Goal: Task Accomplishment & Management: Manage account settings

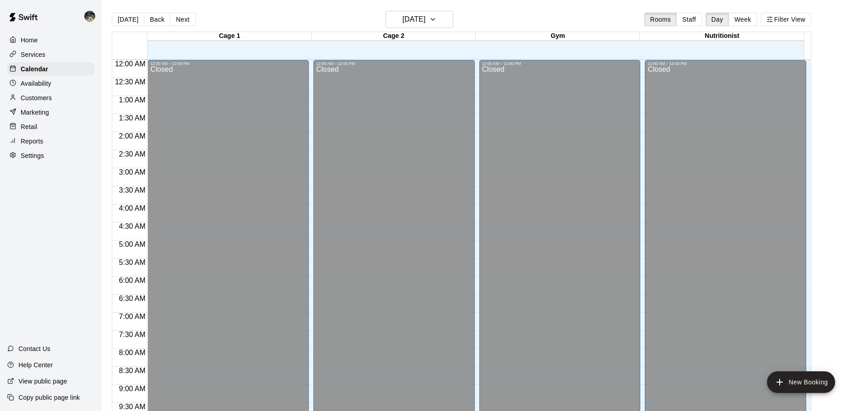
click at [28, 144] on p "Reports" at bounding box center [32, 141] width 23 height 9
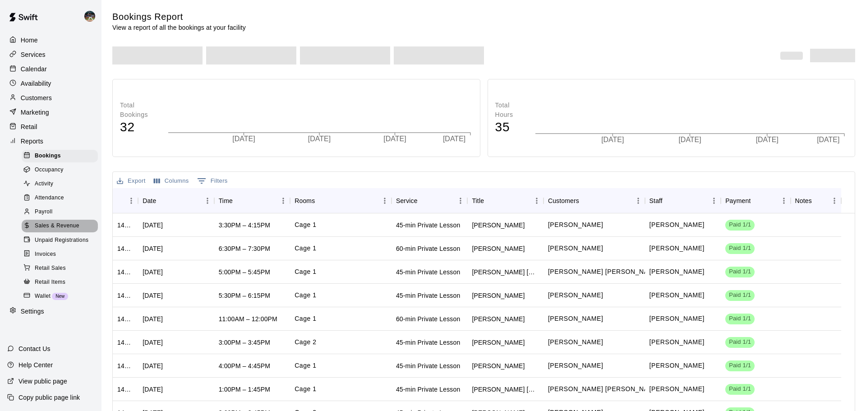
click at [49, 230] on span "Sales & Revenue" at bounding box center [57, 225] width 45 height 9
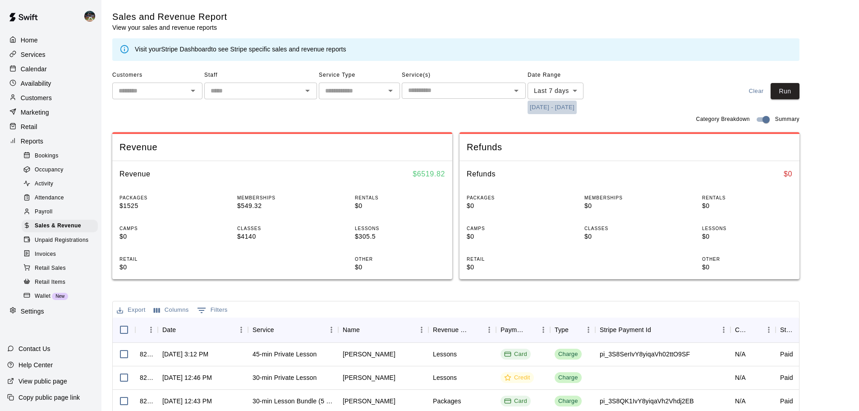
click at [548, 109] on button "[DATE] - [DATE]" at bounding box center [552, 108] width 49 height 14
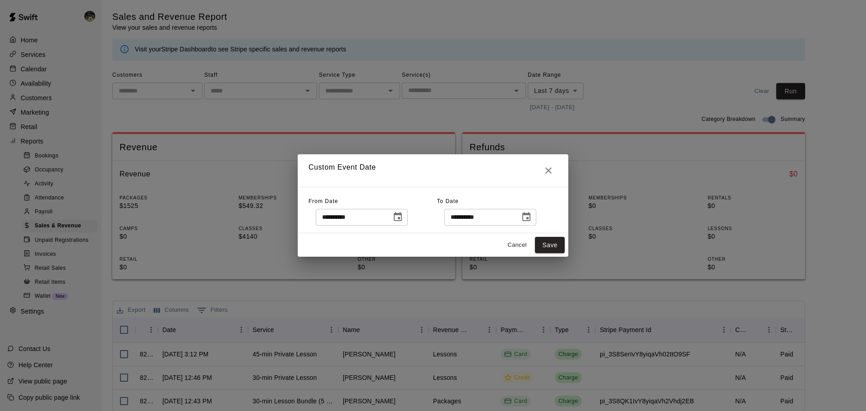
click at [403, 216] on icon "Choose date, selected date is Sep 10, 2025" at bounding box center [397, 216] width 11 height 11
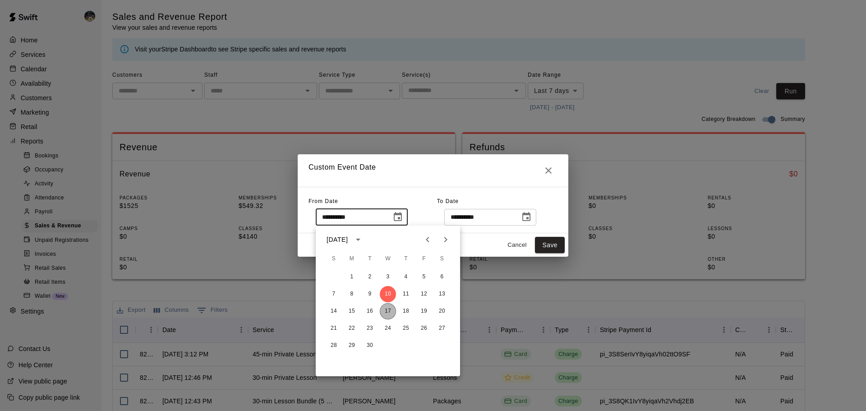
click at [388, 312] on button "17" at bounding box center [388, 311] width 16 height 16
type input "**********"
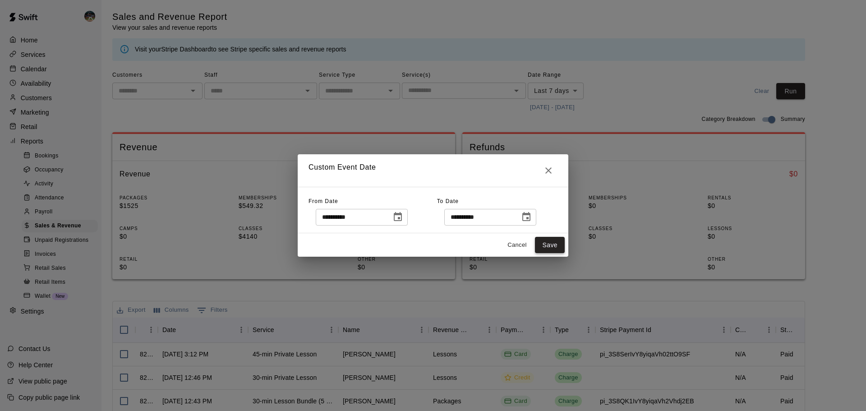
click at [542, 250] on button "Save" at bounding box center [550, 245] width 30 height 17
type input "******"
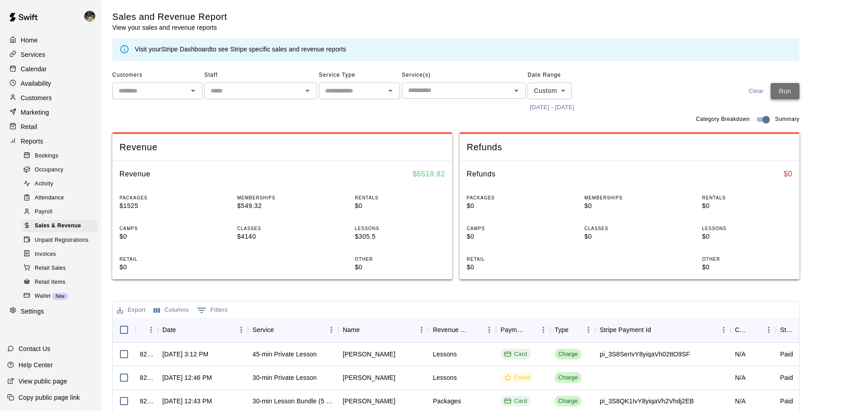
click at [798, 94] on button "Run" at bounding box center [785, 91] width 29 height 17
click at [36, 71] on p "Calendar" at bounding box center [34, 68] width 26 height 9
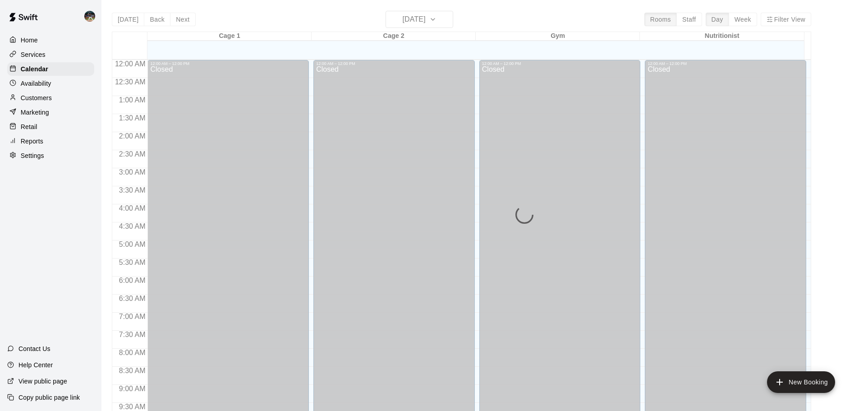
scroll to position [478, 0]
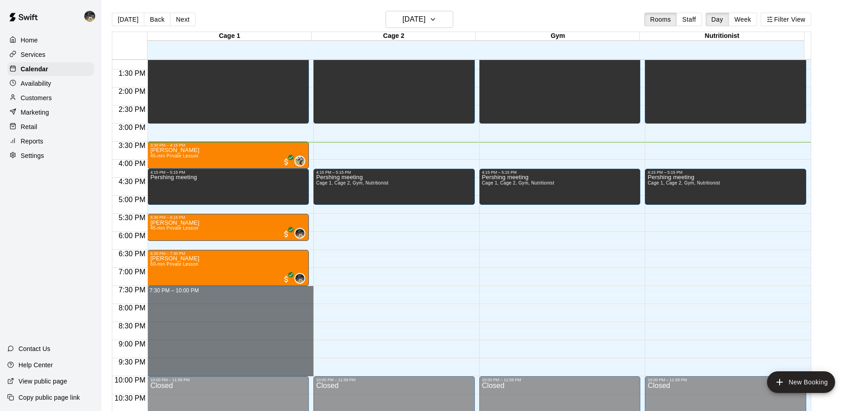
drag, startPoint x: 216, startPoint y: 289, endPoint x: 231, endPoint y: 376, distance: 88.4
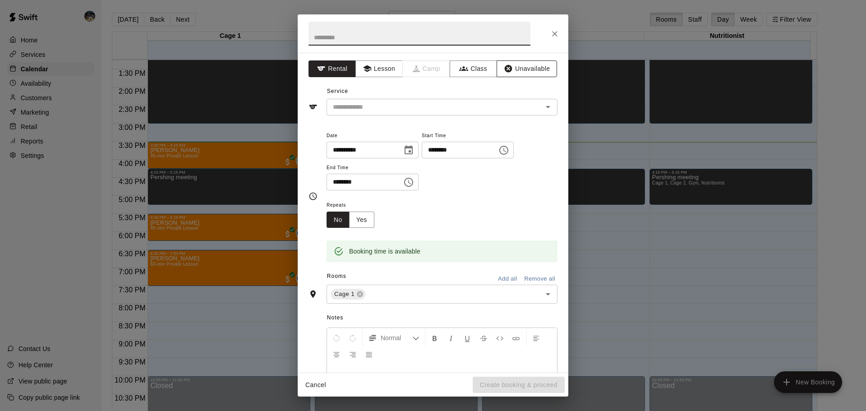
click at [528, 70] on button "Unavailable" at bounding box center [526, 68] width 60 height 17
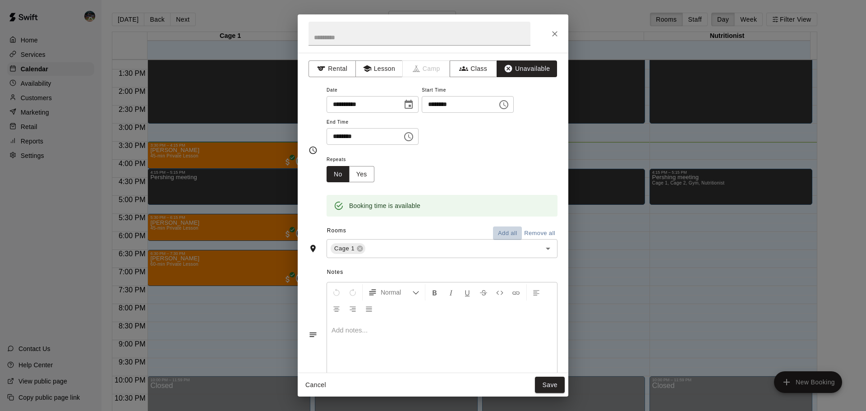
click at [501, 228] on button "Add all" at bounding box center [507, 233] width 29 height 14
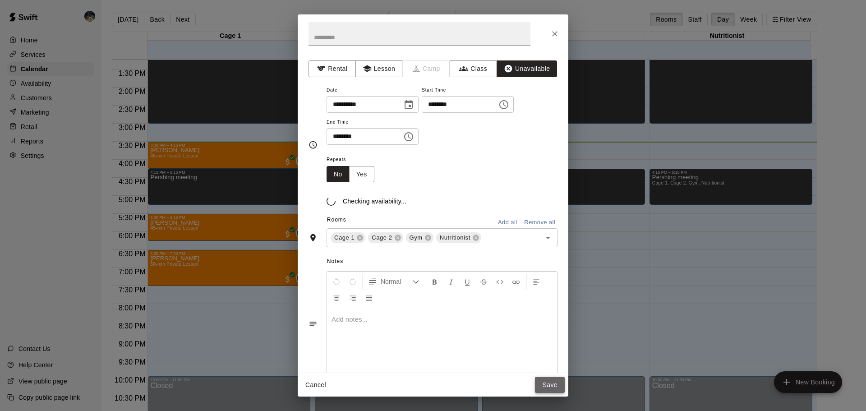
click at [549, 380] on button "Save" at bounding box center [550, 385] width 30 height 17
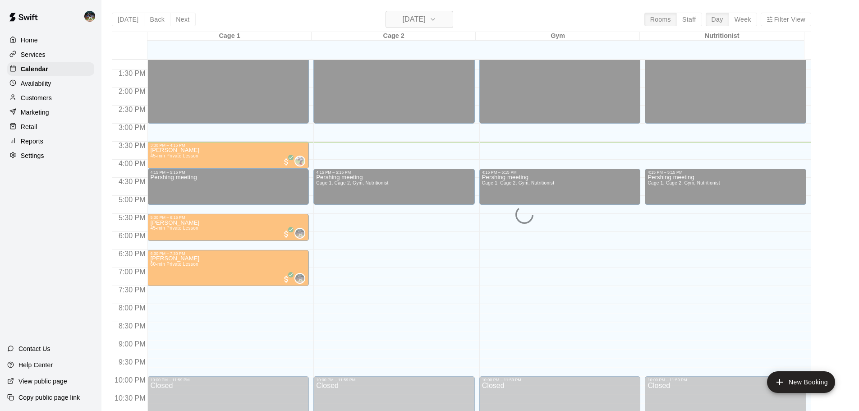
click at [411, 18] on div "[DATE] Back [DATE][DATE] Rooms Staff Day Week Filter View Cage 1 17 Wed Cage 2 …" at bounding box center [461, 216] width 699 height 411
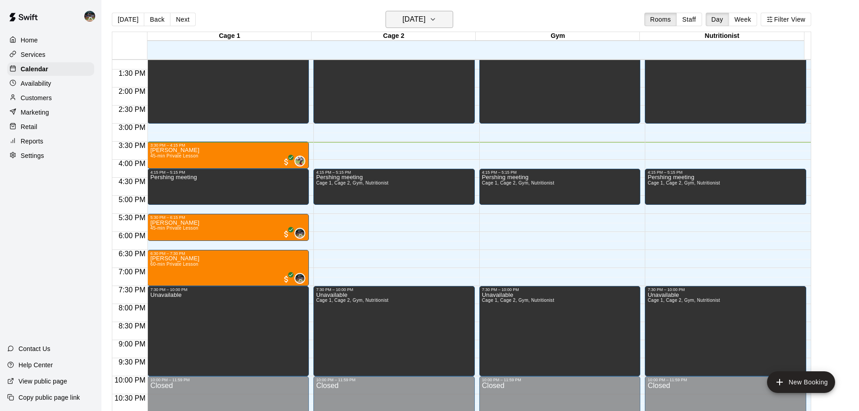
click at [453, 26] on button "[DATE]" at bounding box center [420, 19] width 68 height 17
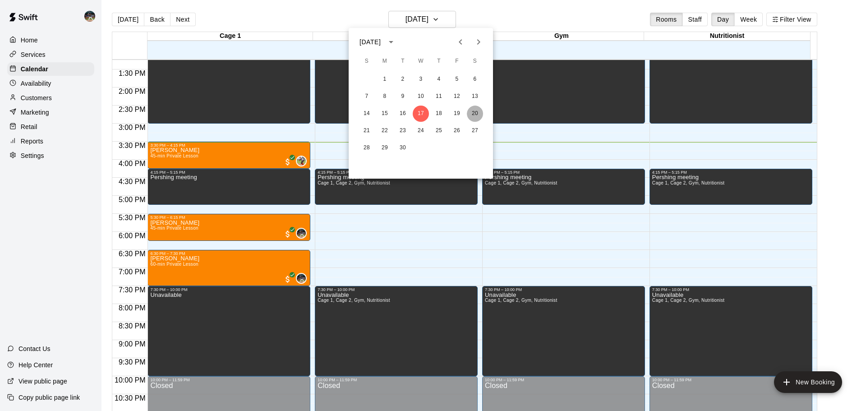
click at [476, 110] on button "20" at bounding box center [475, 114] width 16 height 16
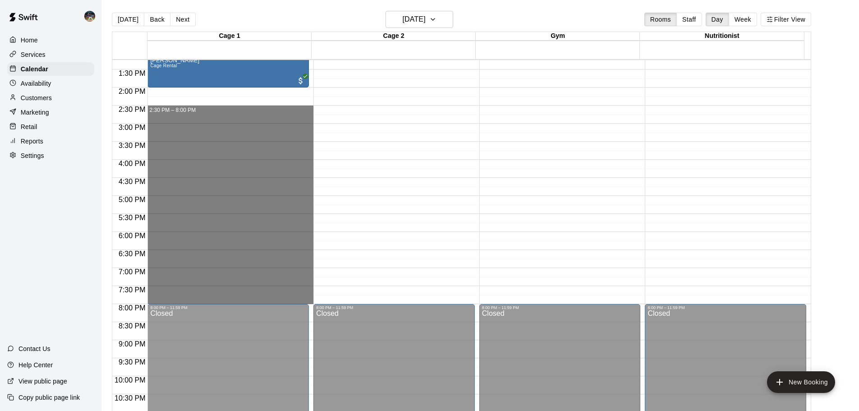
drag, startPoint x: 185, startPoint y: 108, endPoint x: 225, endPoint y: 303, distance: 198.8
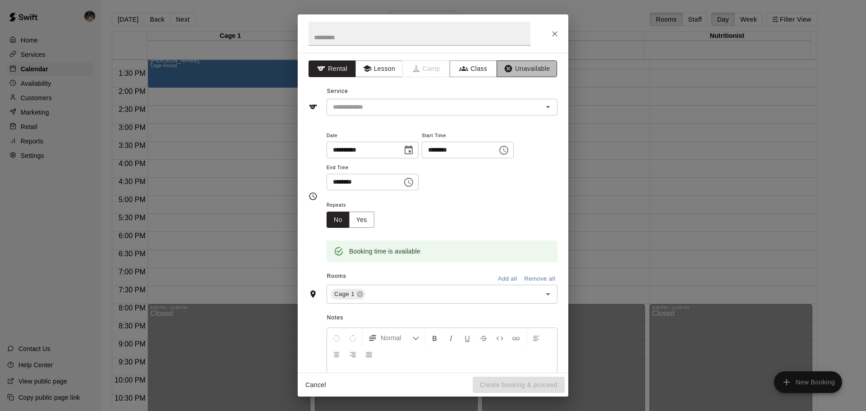
click at [541, 64] on button "Unavailable" at bounding box center [526, 68] width 60 height 17
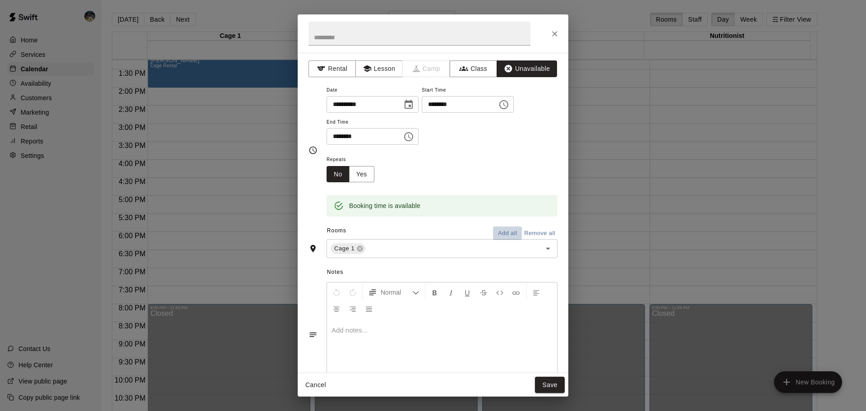
click at [500, 229] on button "Add all" at bounding box center [507, 233] width 29 height 14
click at [550, 386] on button "Save" at bounding box center [550, 385] width 30 height 17
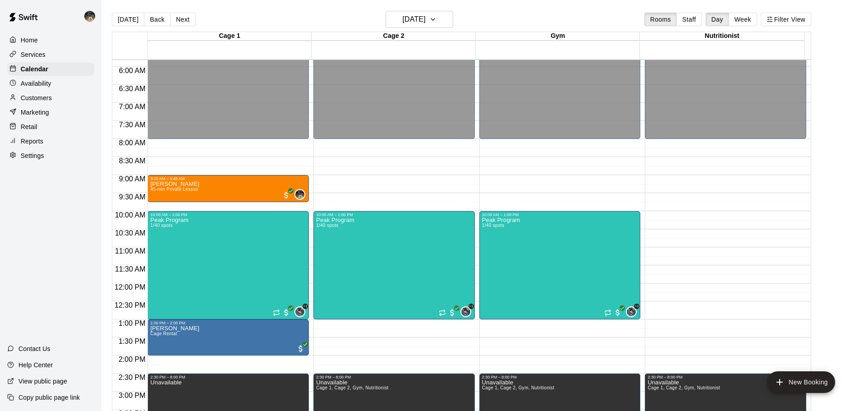
scroll to position [207, 0]
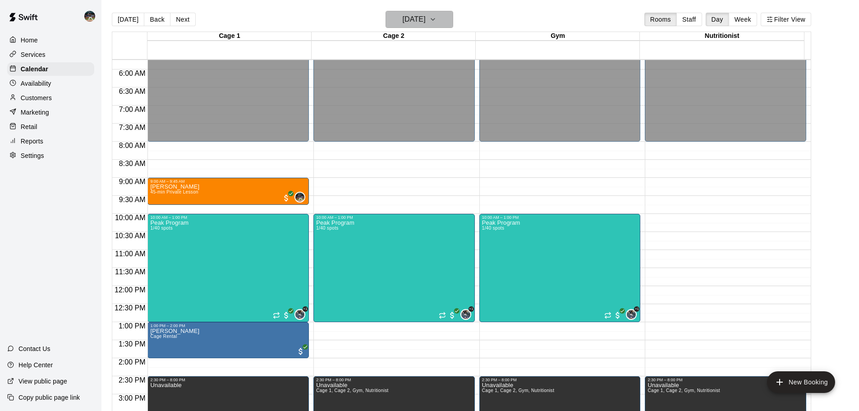
click at [436, 24] on icon "button" at bounding box center [432, 19] width 7 height 11
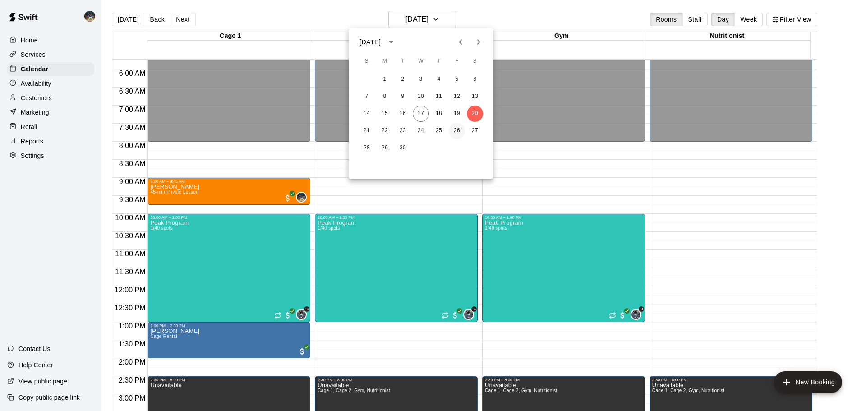
click at [456, 131] on button "26" at bounding box center [457, 131] width 16 height 16
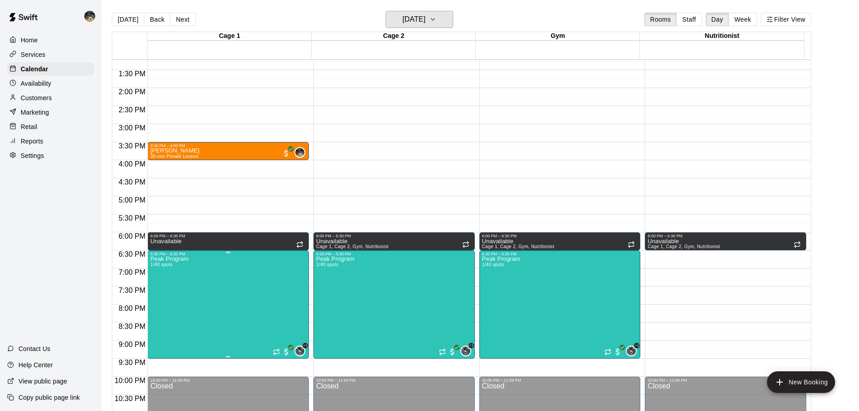
scroll to position [478, 0]
click at [181, 15] on button "Next" at bounding box center [182, 20] width 25 height 14
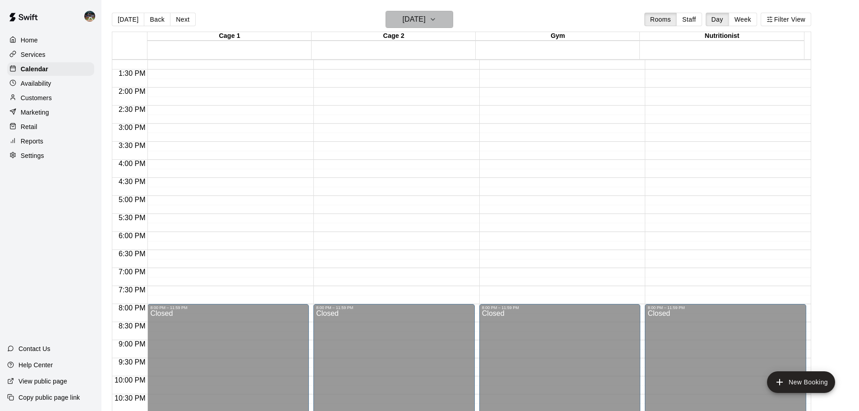
click at [417, 15] on h6 "[DATE]" at bounding box center [414, 19] width 23 height 13
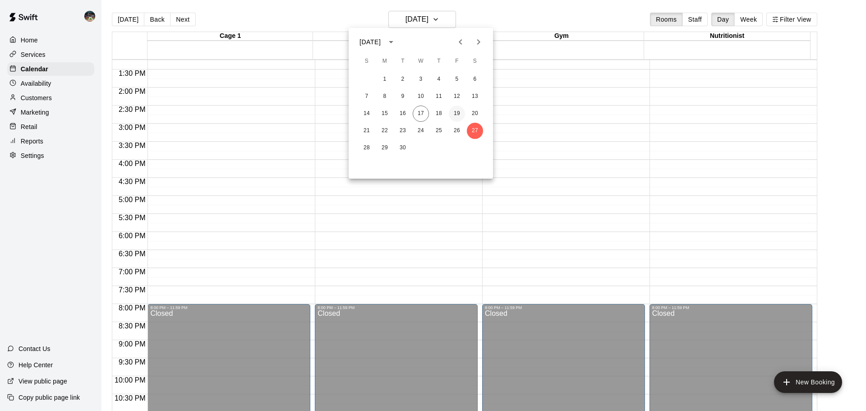
click at [457, 113] on button "19" at bounding box center [457, 114] width 16 height 16
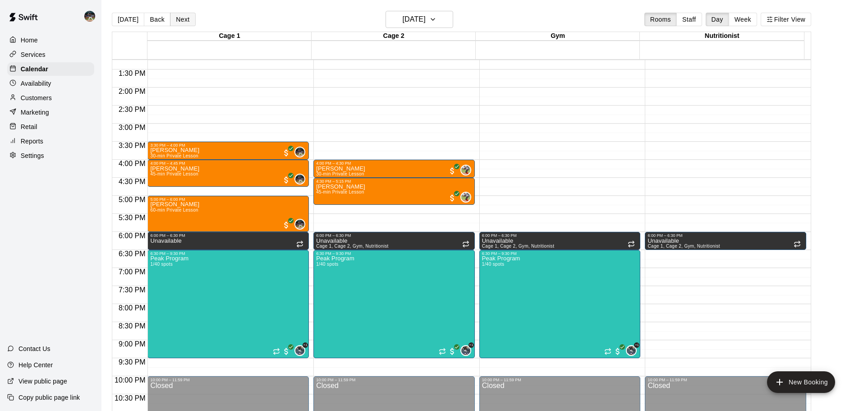
click at [177, 21] on button "Next" at bounding box center [182, 20] width 25 height 14
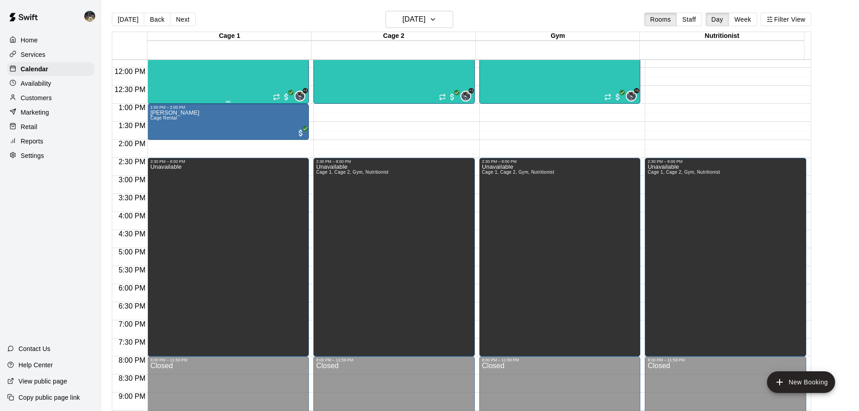
scroll to position [342, 0]
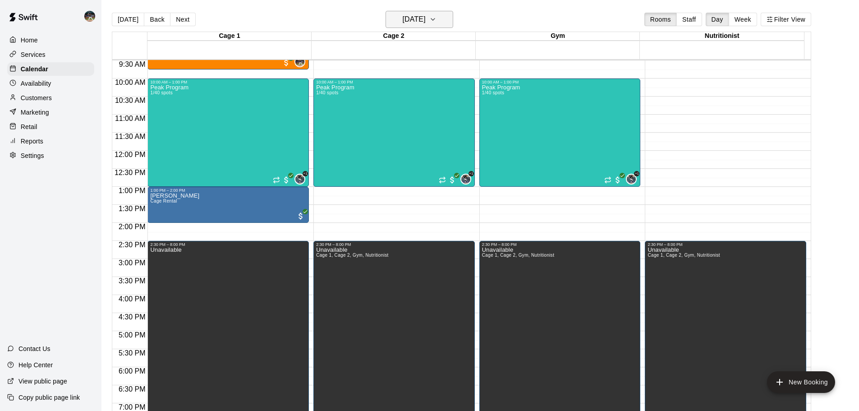
click at [426, 19] on h6 "[DATE]" at bounding box center [414, 19] width 23 height 13
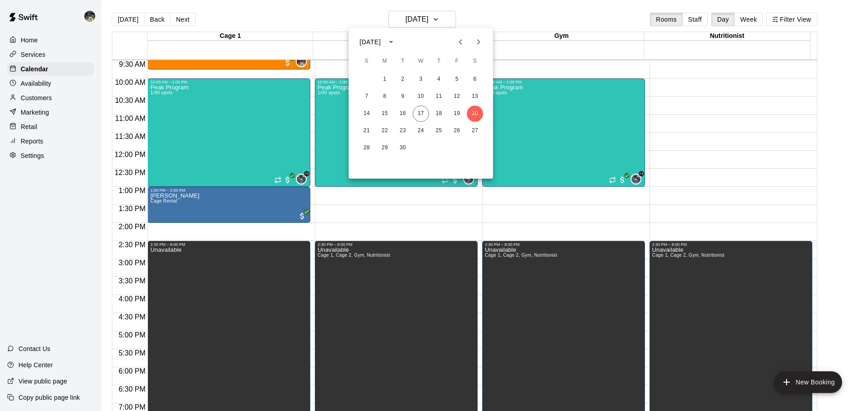
click at [484, 18] on div at bounding box center [433, 205] width 866 height 411
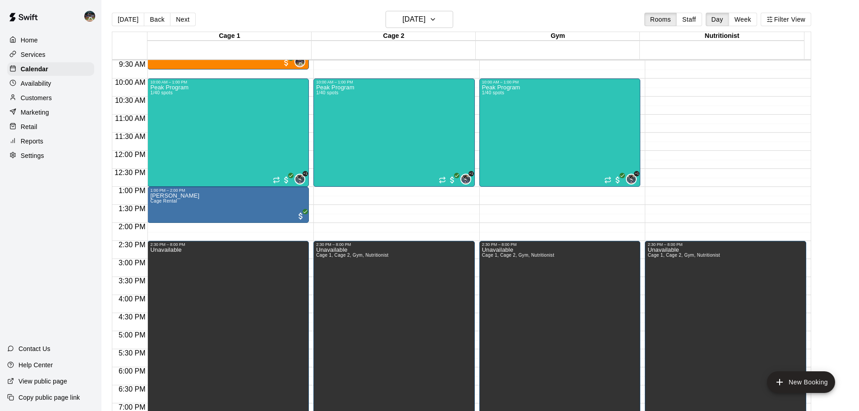
click at [459, 17] on div "[DATE] Back [DATE][DATE] Rooms Staff Day Week Filter View" at bounding box center [461, 21] width 699 height 21
drag, startPoint x: 451, startPoint y: 19, endPoint x: 446, endPoint y: 19, distance: 5.4
click at [436, 19] on icon "button" at bounding box center [432, 19] width 7 height 11
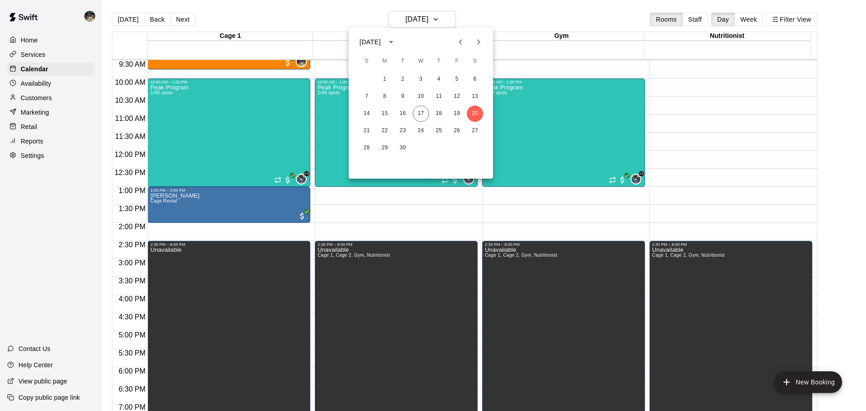
click at [478, 45] on icon "Next month" at bounding box center [478, 42] width 11 height 11
click at [459, 45] on icon "Previous month" at bounding box center [460, 42] width 11 height 11
click at [367, 147] on button "28" at bounding box center [366, 148] width 16 height 16
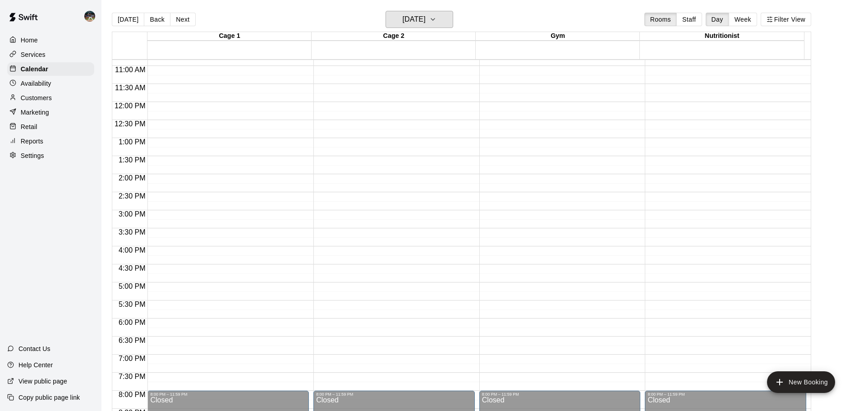
scroll to position [370, 0]
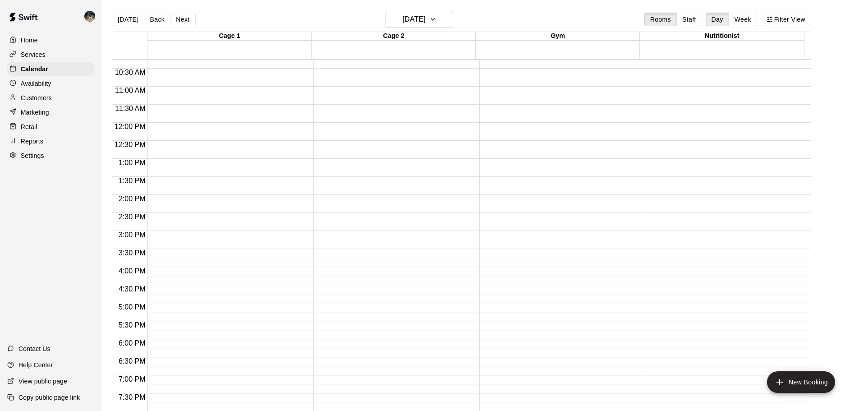
click at [446, 32] on div "Cage 1 28 Sun Cage 2 28 Sun Gym 28 Sun Nutritionist 28 Sun 12:00 AM 12:30 AM 1:…" at bounding box center [461, 227] width 699 height 390
click at [436, 24] on icon "button" at bounding box center [432, 19] width 7 height 11
click at [474, 44] on icon "Next month" at bounding box center [478, 42] width 11 height 11
click at [445, 148] on button "30" at bounding box center [439, 148] width 16 height 16
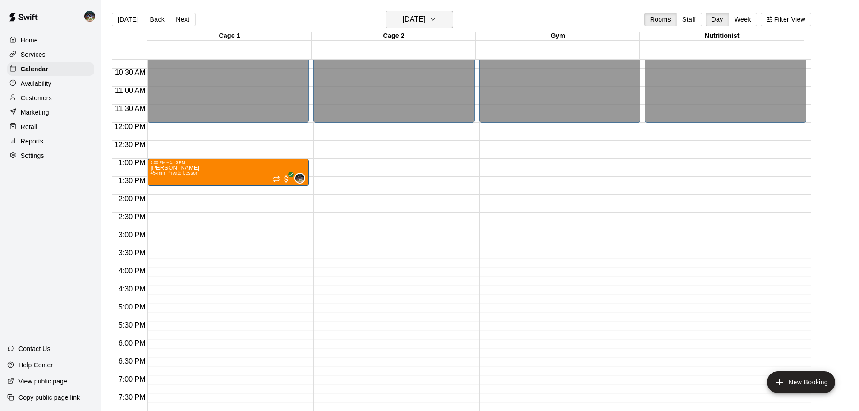
click at [436, 20] on icon "button" at bounding box center [432, 19] width 7 height 11
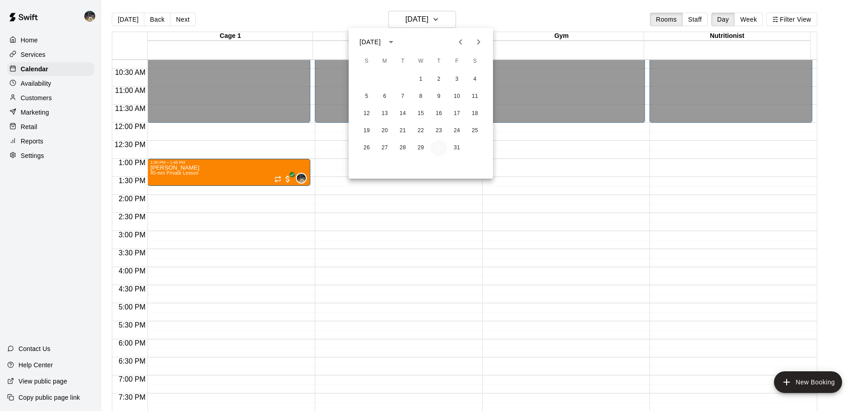
click at [438, 151] on button "30" at bounding box center [439, 148] width 16 height 16
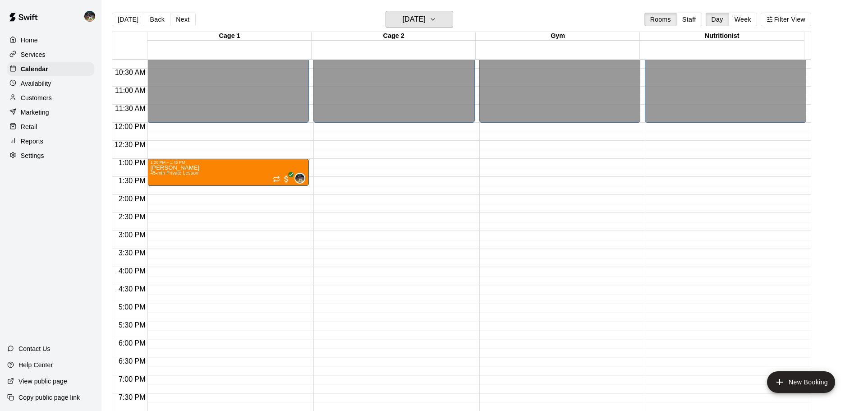
scroll to position [460, 0]
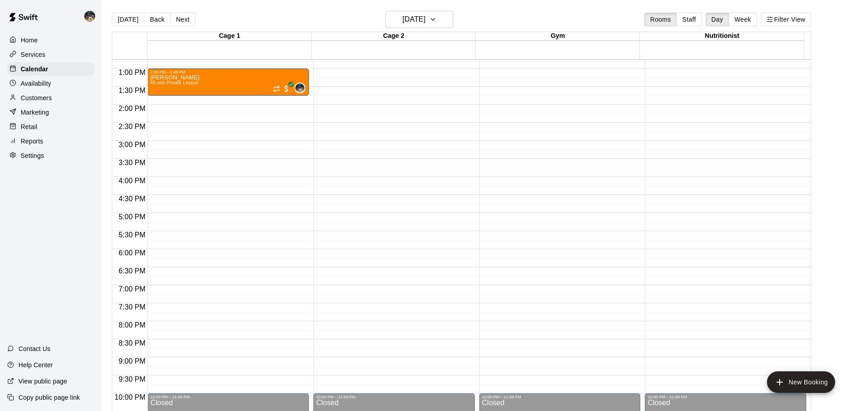
click at [44, 84] on p "Availability" at bounding box center [36, 83] width 31 height 9
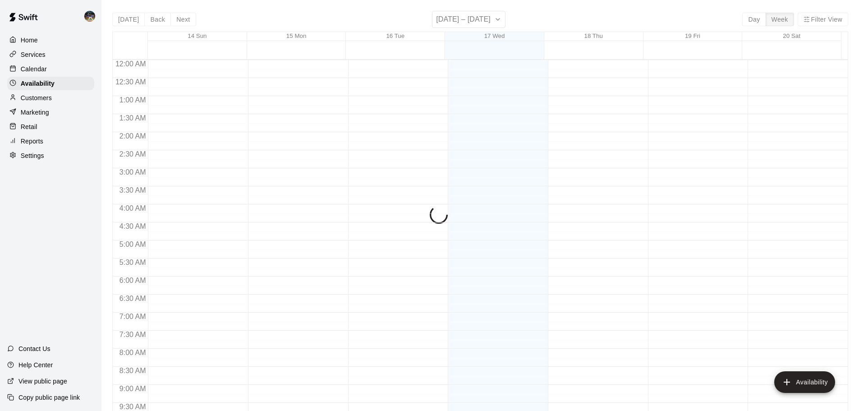
scroll to position [505, 0]
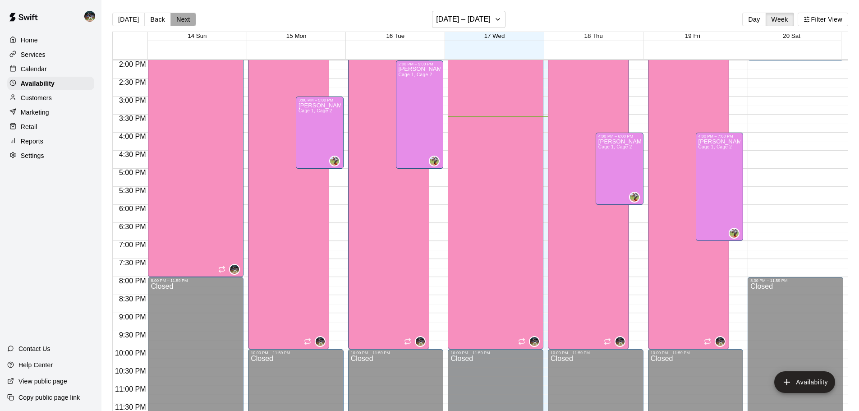
click at [185, 22] on button "Next" at bounding box center [182, 20] width 25 height 14
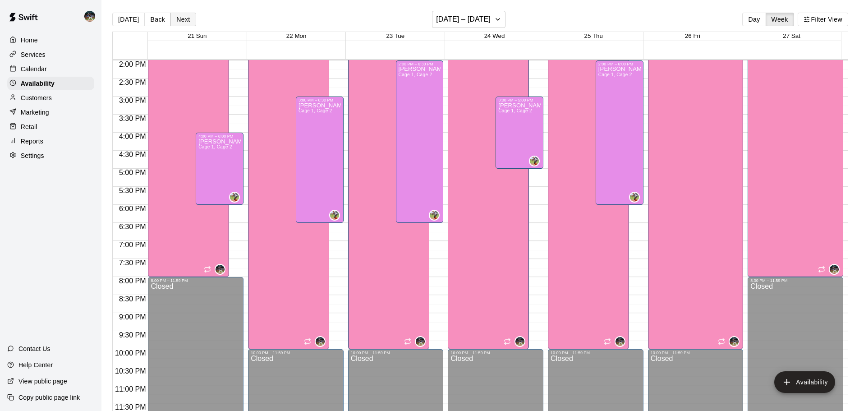
click at [189, 21] on button "Next" at bounding box center [182, 20] width 25 height 14
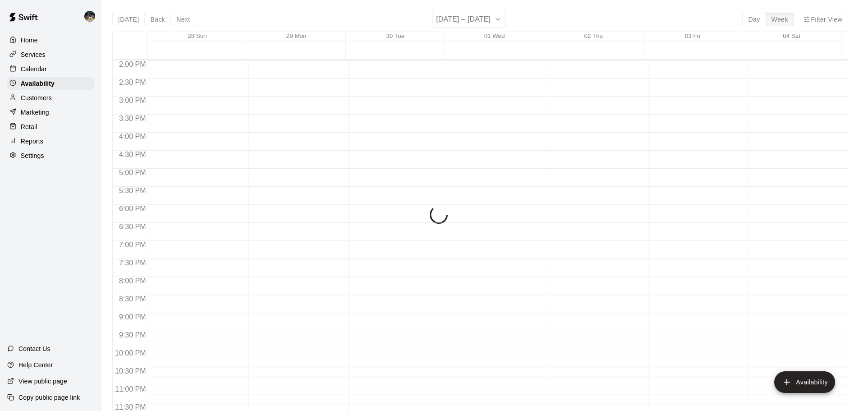
click at [497, 14] on div "[DATE] Back Next [DATE] – [DATE] Day Week Filter View 28 Sun 29 Mon 30 Tue 01 W…" at bounding box center [480, 216] width 736 height 411
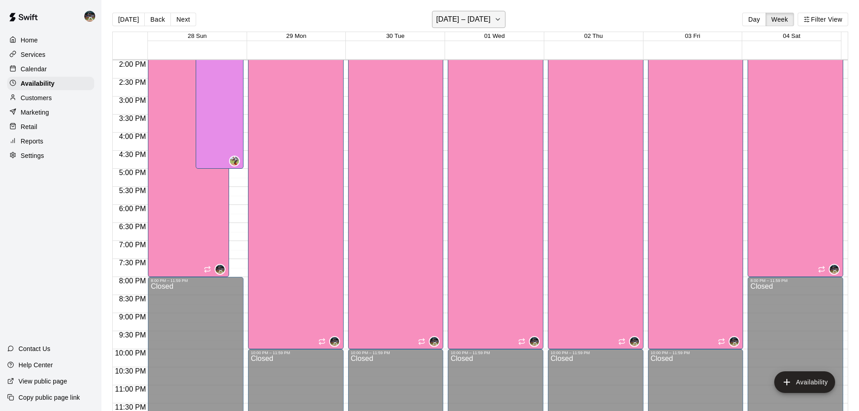
click at [501, 22] on icon "button" at bounding box center [497, 19] width 7 height 11
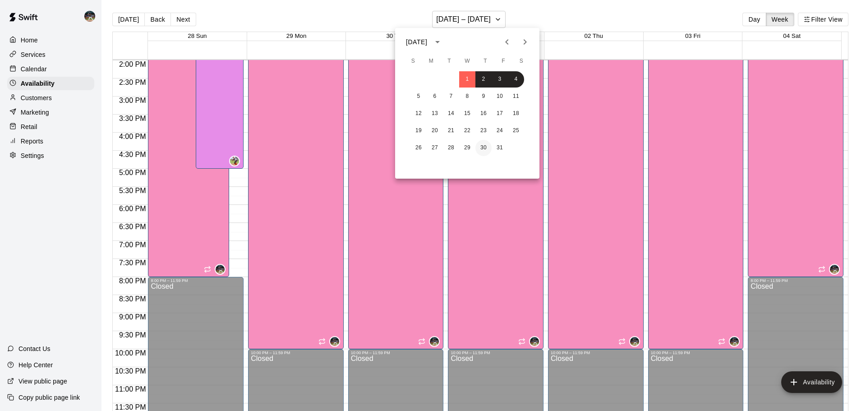
click at [482, 148] on button "30" at bounding box center [483, 148] width 16 height 16
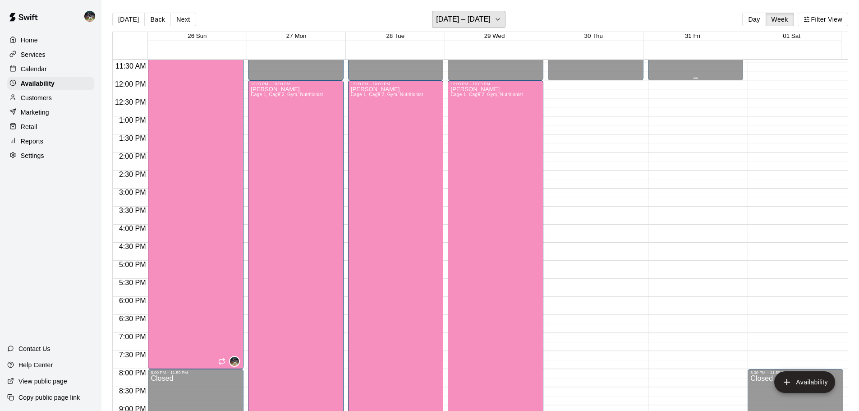
scroll to position [325, 0]
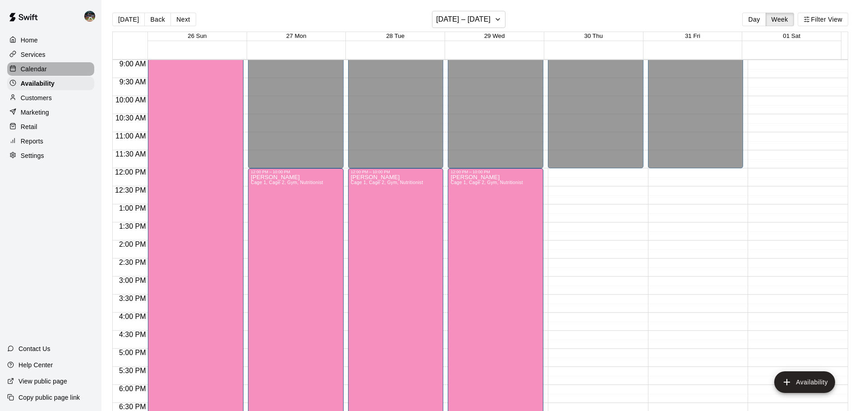
click at [51, 75] on div "Calendar" at bounding box center [50, 69] width 87 height 14
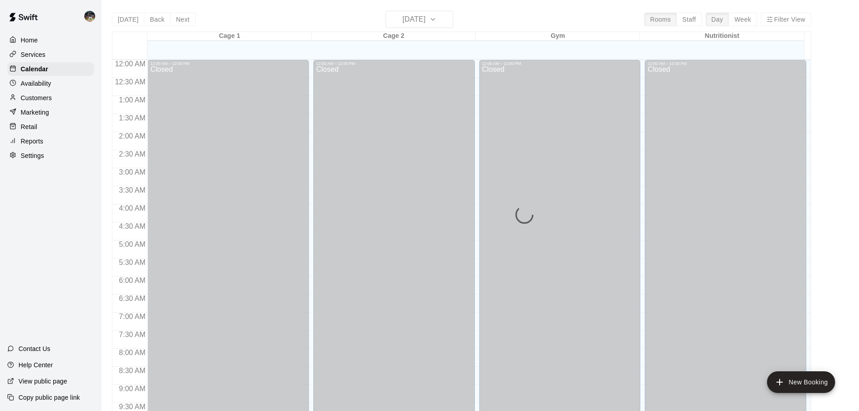
scroll to position [478, 0]
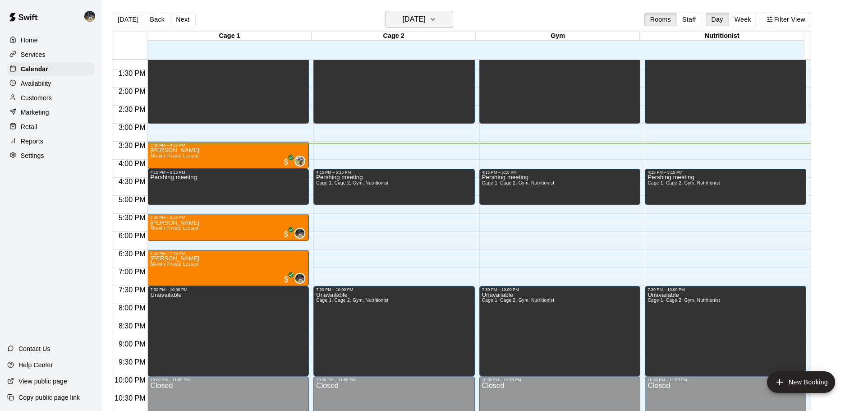
click at [426, 19] on h6 "[DATE]" at bounding box center [414, 19] width 23 height 13
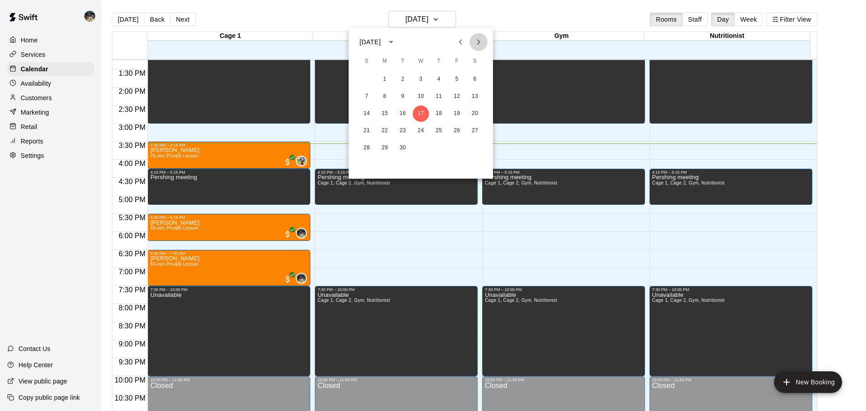
click at [478, 43] on icon "Next month" at bounding box center [478, 41] width 3 height 5
click at [482, 21] on div at bounding box center [433, 205] width 866 height 411
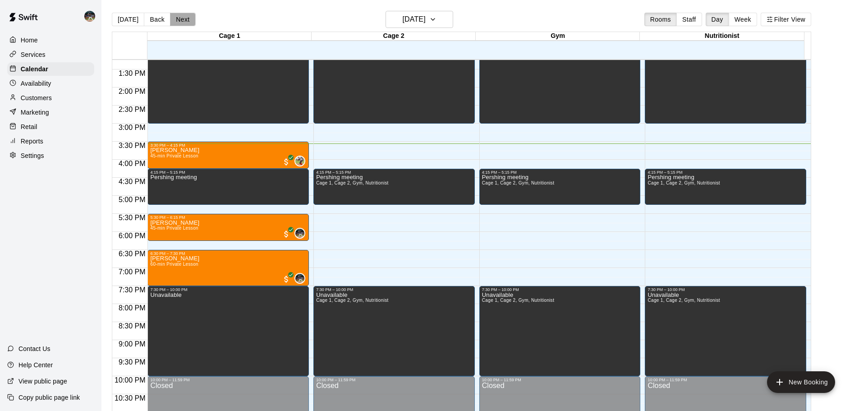
click at [181, 18] on button "Next" at bounding box center [182, 20] width 25 height 14
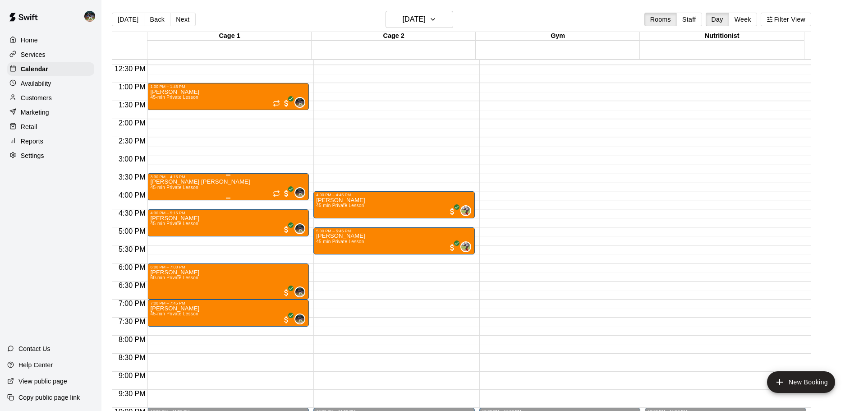
scroll to position [387, 0]
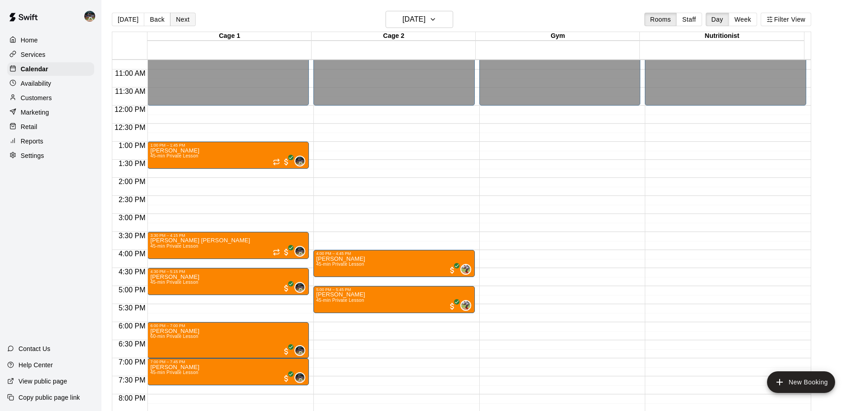
click at [183, 24] on button "Next" at bounding box center [182, 20] width 25 height 14
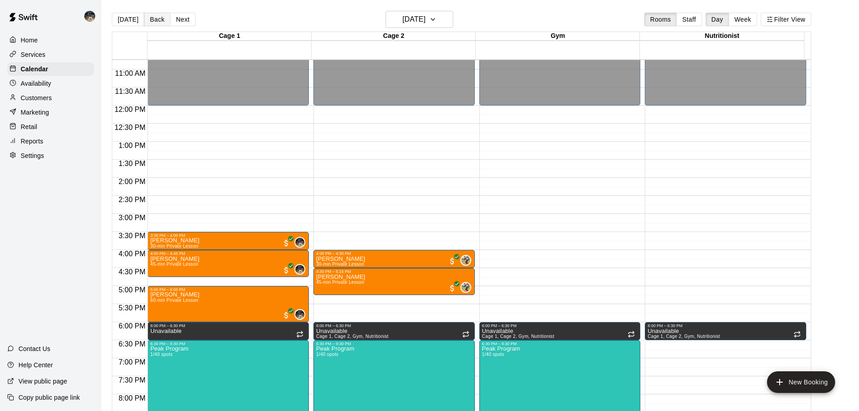
click at [152, 20] on button "Back" at bounding box center [157, 20] width 27 height 14
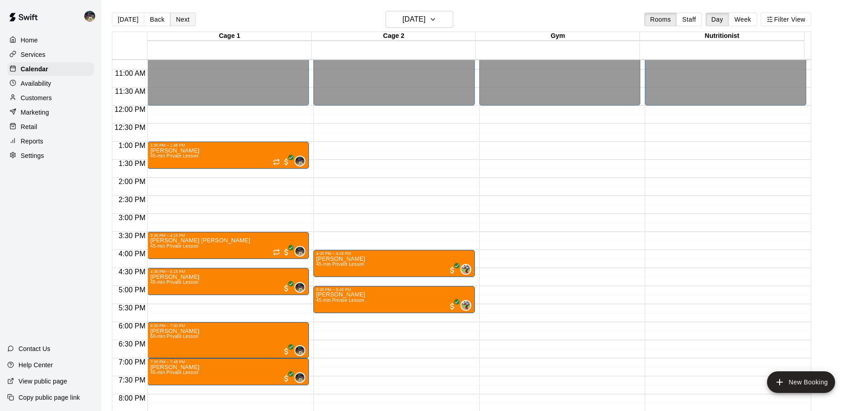
click at [181, 16] on button "Next" at bounding box center [182, 20] width 25 height 14
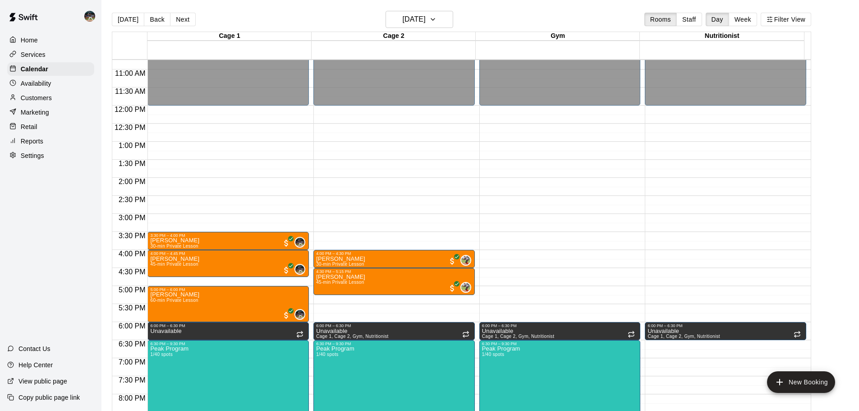
click at [170, 23] on button "Next" at bounding box center [182, 20] width 25 height 14
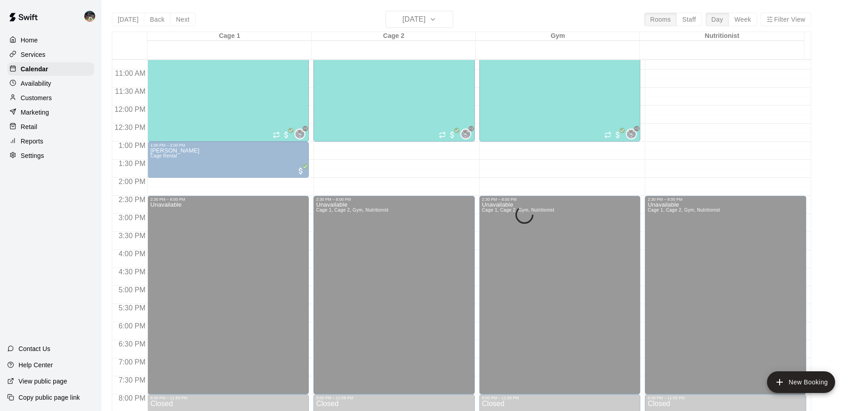
click at [152, 19] on div "[DATE] Back [DATE][DATE] Rooms Staff Day Week Filter View Cage 1 20 Sat Cage 2 …" at bounding box center [461, 216] width 699 height 411
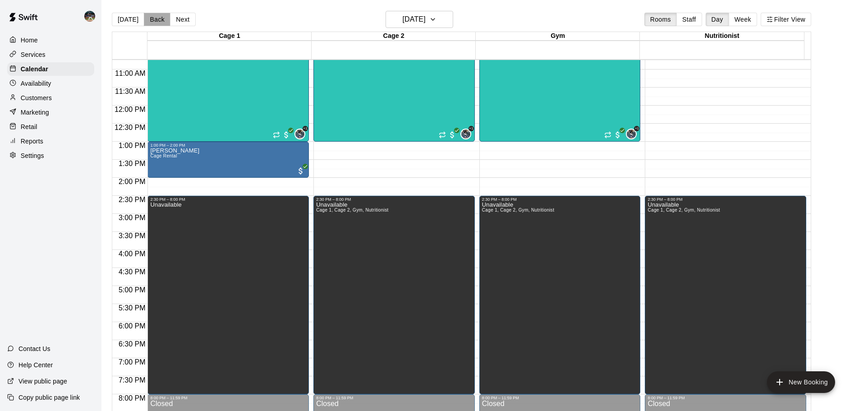
click at [154, 20] on button "Back" at bounding box center [157, 20] width 27 height 14
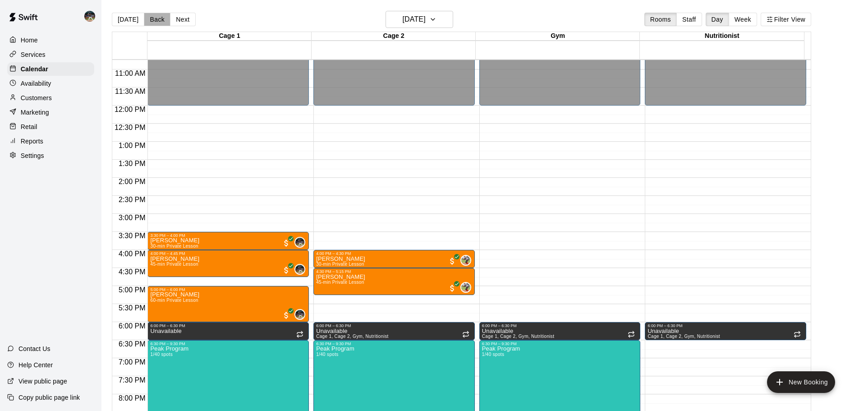
drag, startPoint x: 160, startPoint y: 20, endPoint x: 177, endPoint y: 40, distance: 25.9
click at [160, 20] on button "Back" at bounding box center [157, 20] width 27 height 14
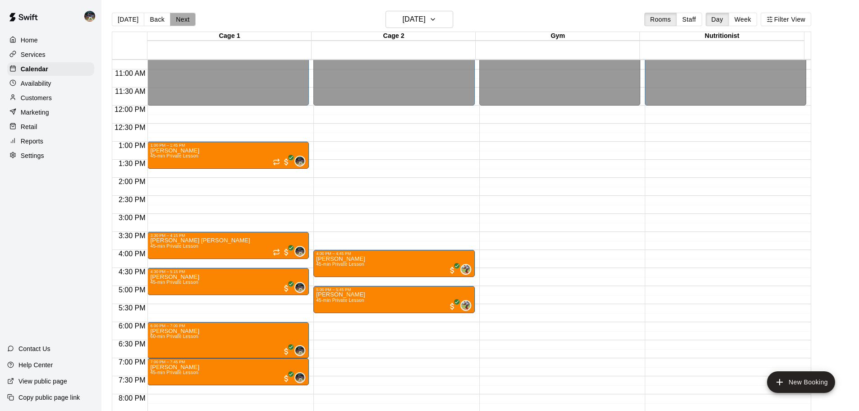
click at [177, 18] on button "Next" at bounding box center [182, 20] width 25 height 14
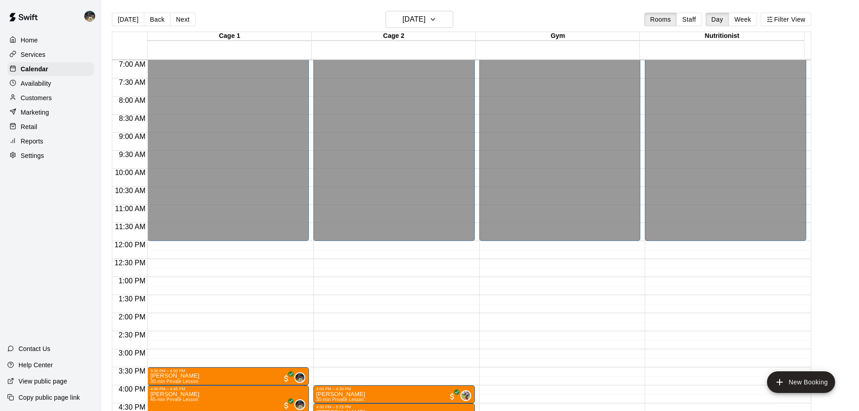
scroll to position [342, 0]
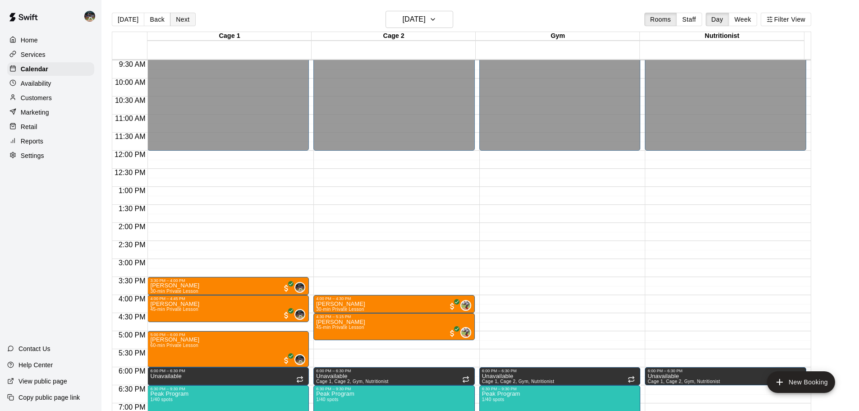
click at [166, 17] on button "Back" at bounding box center [157, 20] width 27 height 14
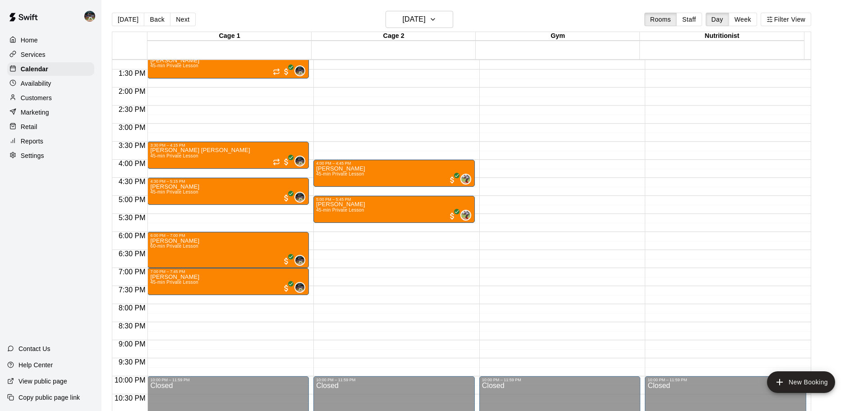
scroll to position [432, 0]
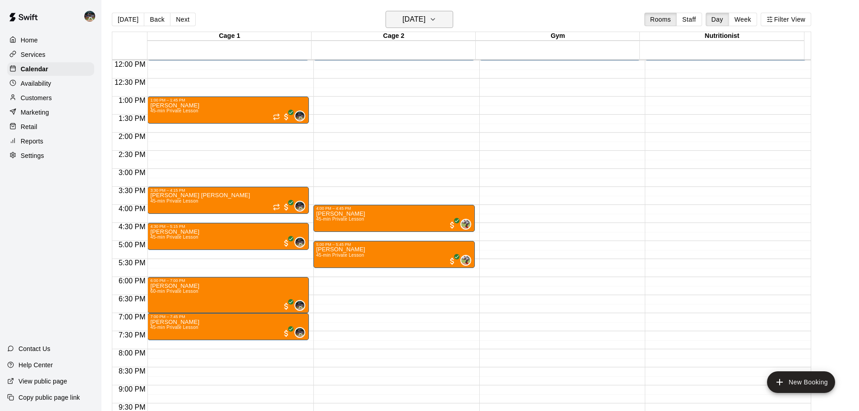
click at [426, 21] on h6 "[DATE]" at bounding box center [414, 19] width 23 height 13
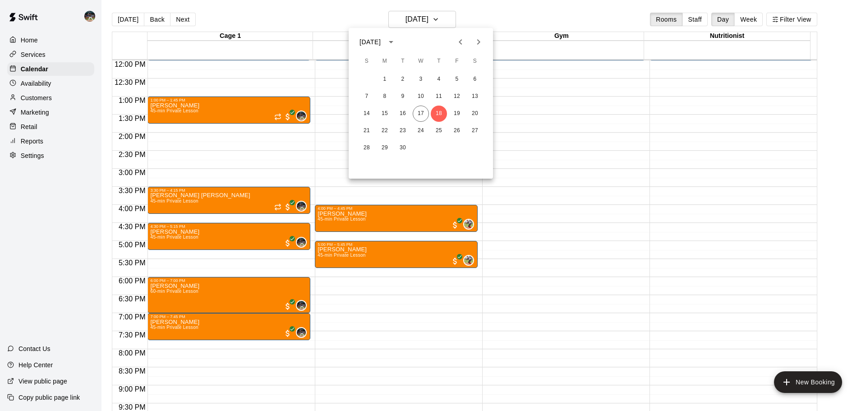
click at [479, 41] on icon "Next month" at bounding box center [478, 41] width 3 height 5
click at [436, 83] on button "2" at bounding box center [439, 79] width 16 height 16
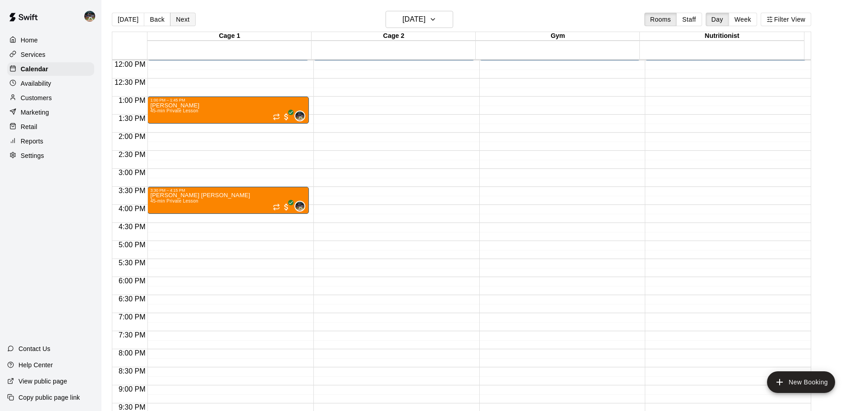
click at [186, 19] on button "Next" at bounding box center [182, 20] width 25 height 14
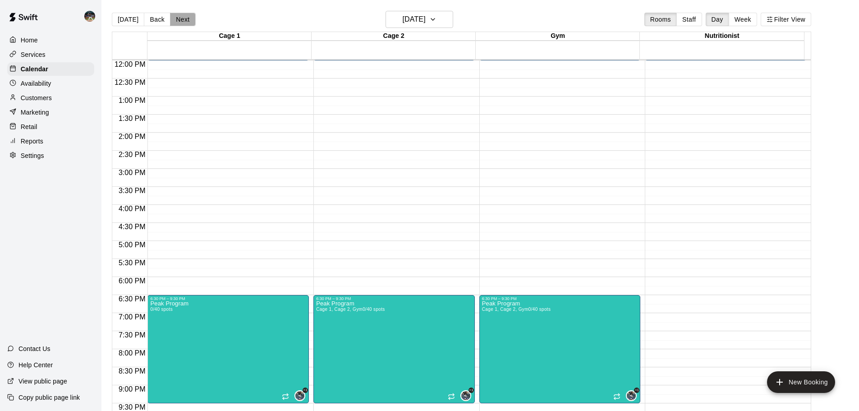
click at [186, 19] on button "Next" at bounding box center [182, 20] width 25 height 14
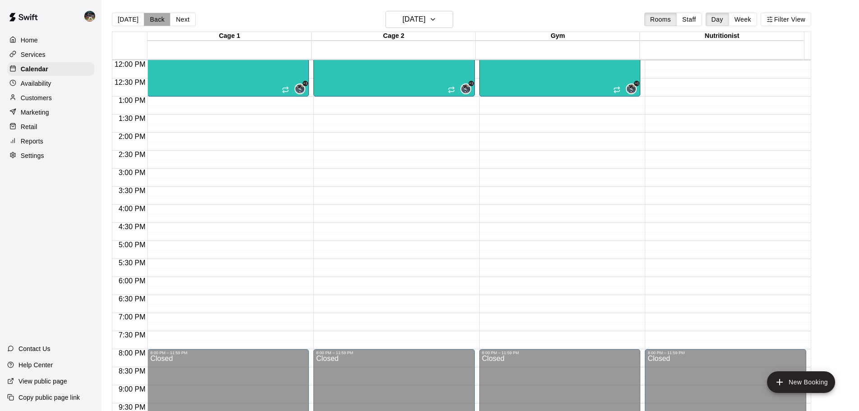
click at [160, 20] on button "Back" at bounding box center [157, 20] width 27 height 14
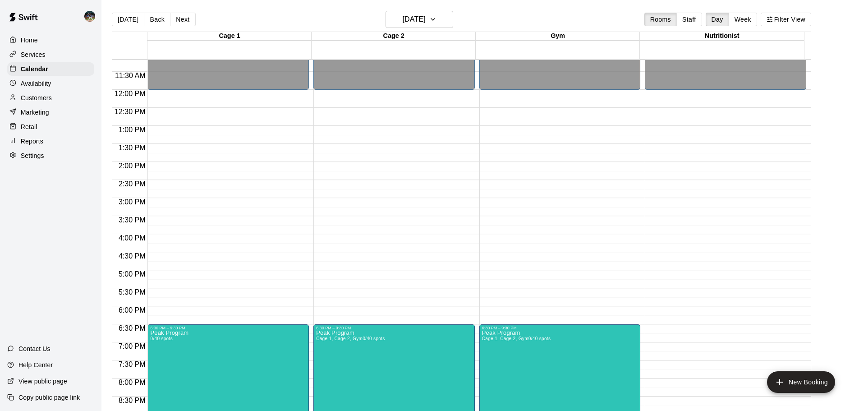
scroll to position [387, 0]
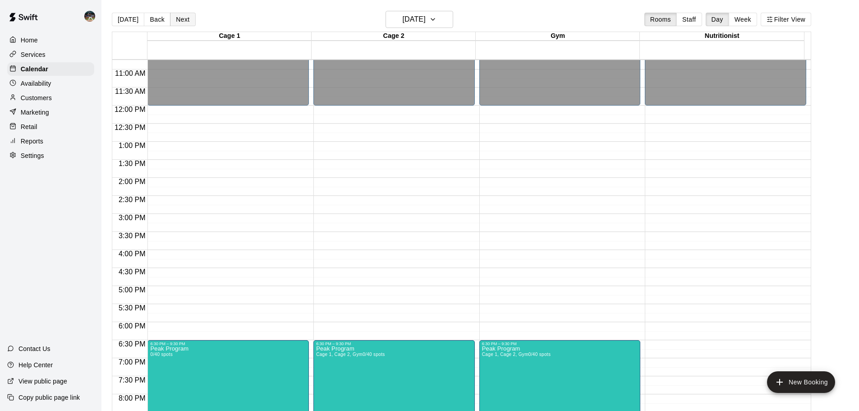
click at [182, 25] on button "Next" at bounding box center [182, 20] width 25 height 14
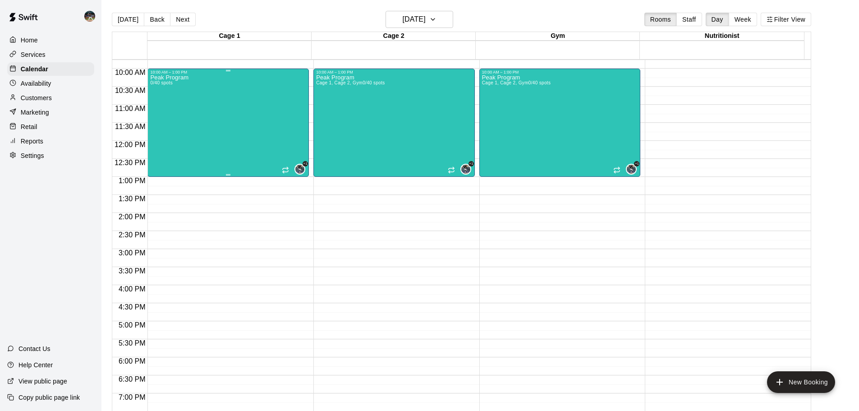
scroll to position [297, 0]
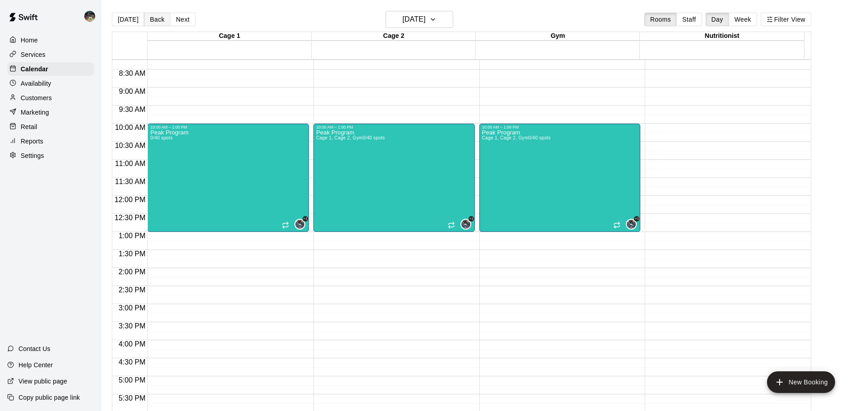
click at [155, 19] on button "Back" at bounding box center [157, 20] width 27 height 14
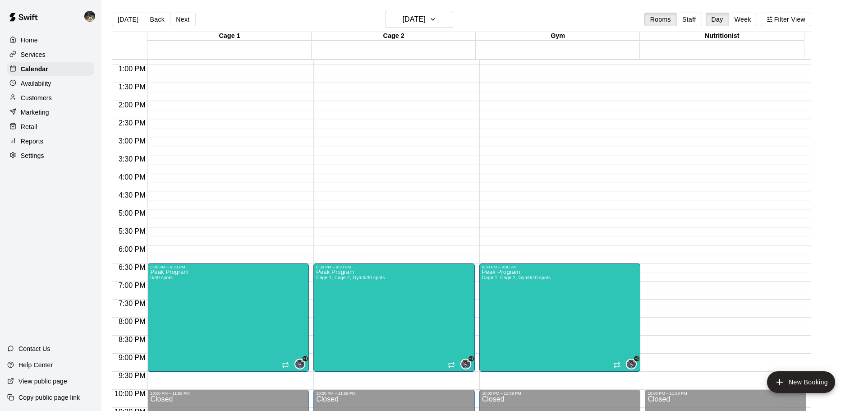
scroll to position [478, 0]
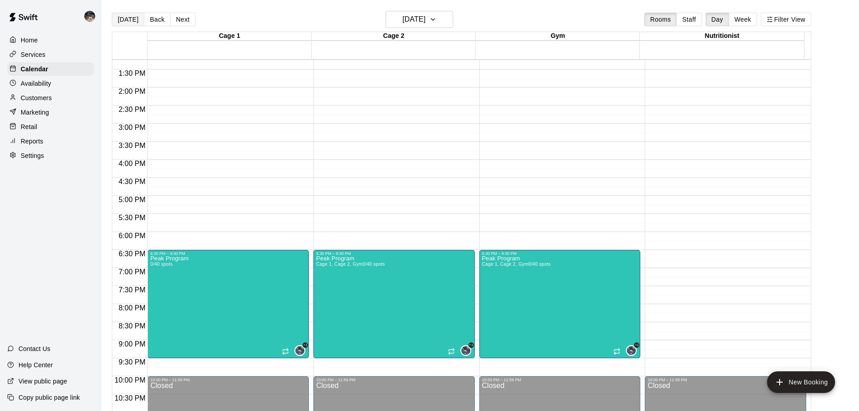
click at [132, 20] on button "[DATE]" at bounding box center [128, 20] width 32 height 14
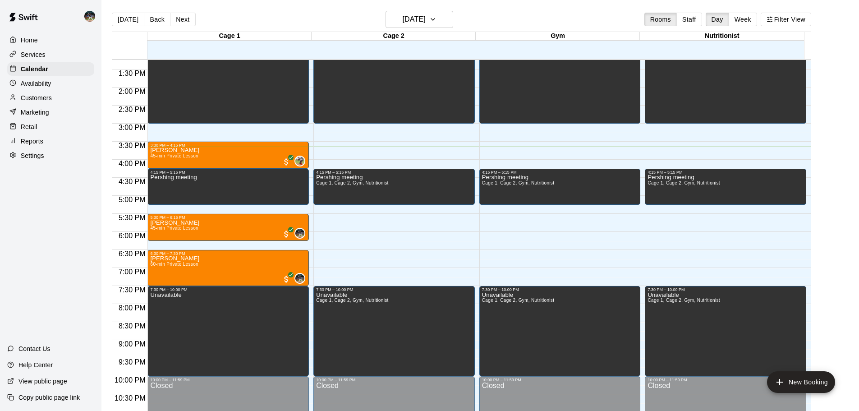
click at [419, 10] on main "[DATE] Back [DATE][DATE] Rooms Staff Day Week Filter View Cage 1 17 Wed Cage 2 …" at bounding box center [480, 212] width 758 height 425
click at [436, 22] on icon "button" at bounding box center [432, 19] width 7 height 11
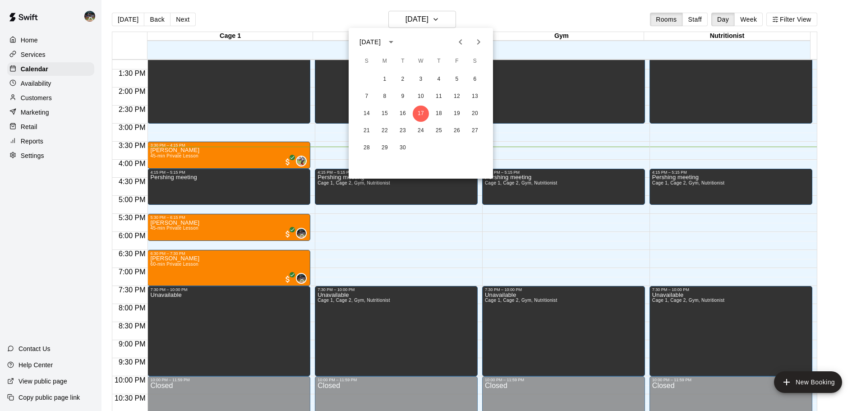
click at [476, 39] on icon "Next month" at bounding box center [478, 42] width 11 height 11
click at [476, 111] on button "18" at bounding box center [475, 114] width 16 height 16
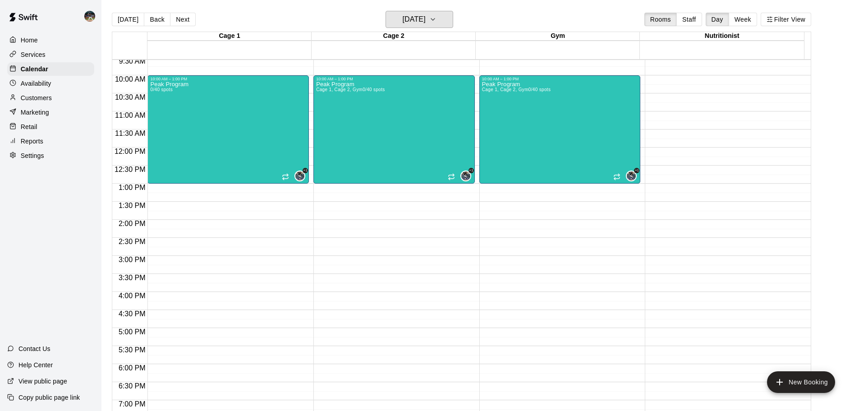
scroll to position [342, 0]
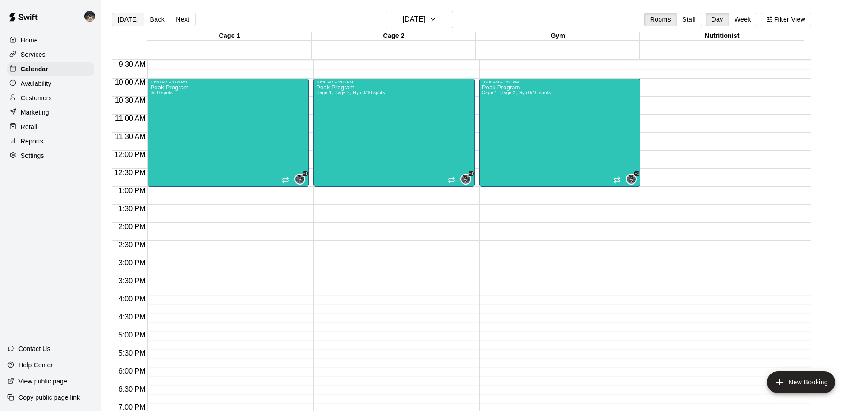
click at [124, 15] on button "[DATE]" at bounding box center [128, 20] width 32 height 14
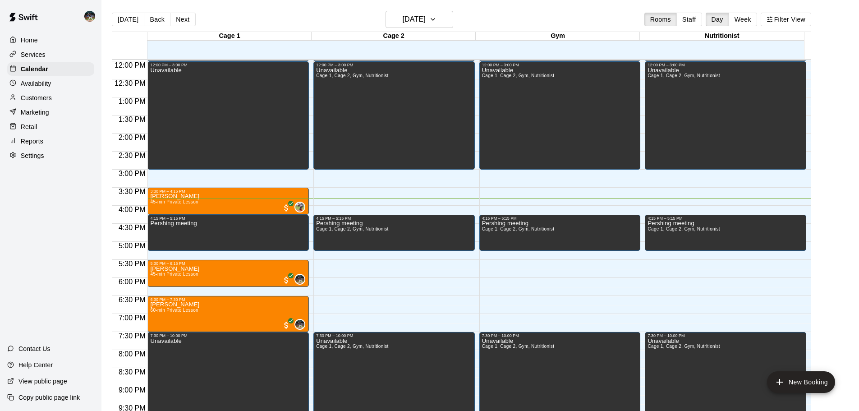
scroll to position [415, 0]
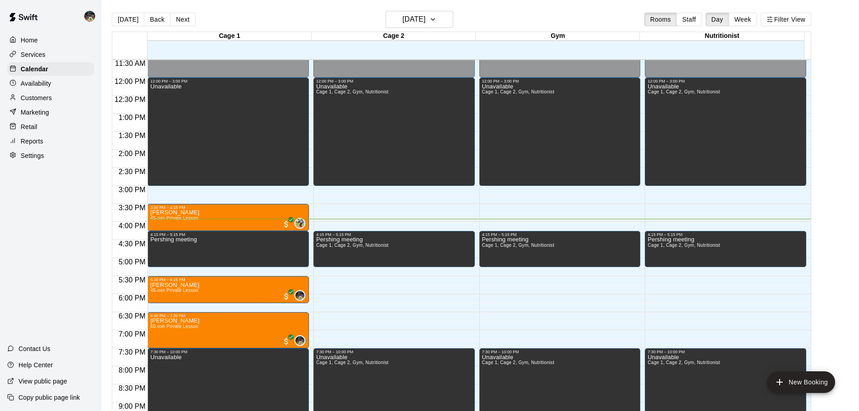
click at [441, 28] on div "[DATE] Back [DATE][DATE] Rooms Staff Day Week Filter View" at bounding box center [461, 21] width 699 height 21
click at [436, 22] on icon "button" at bounding box center [432, 19] width 7 height 11
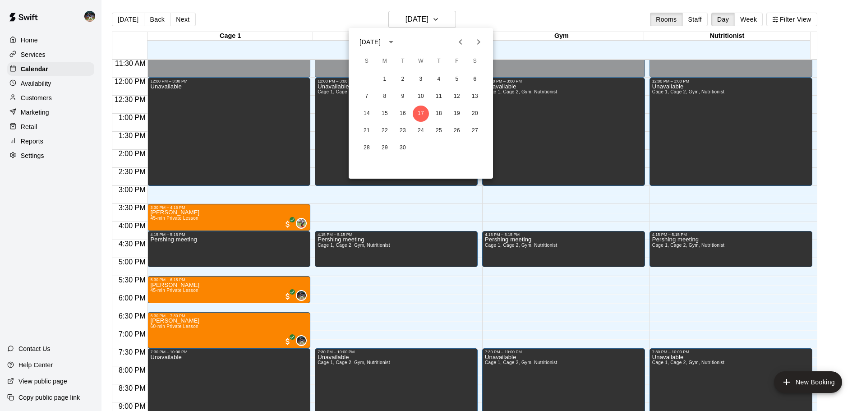
click at [478, 47] on icon "Next month" at bounding box center [478, 42] width 11 height 11
click at [360, 98] on button "2" at bounding box center [366, 96] width 16 height 16
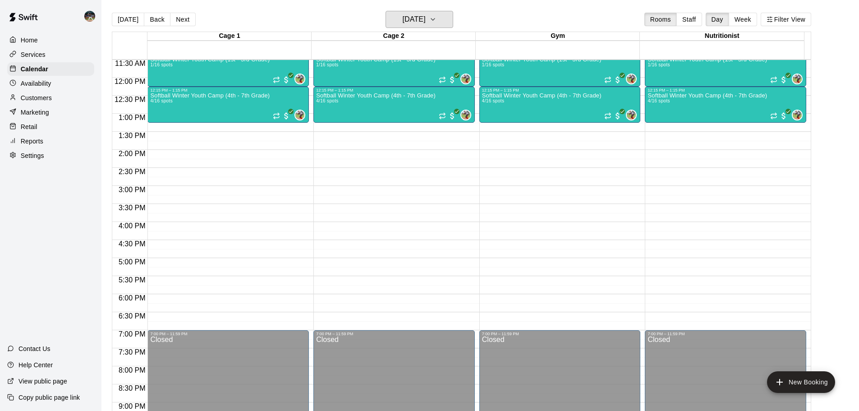
scroll to position [370, 0]
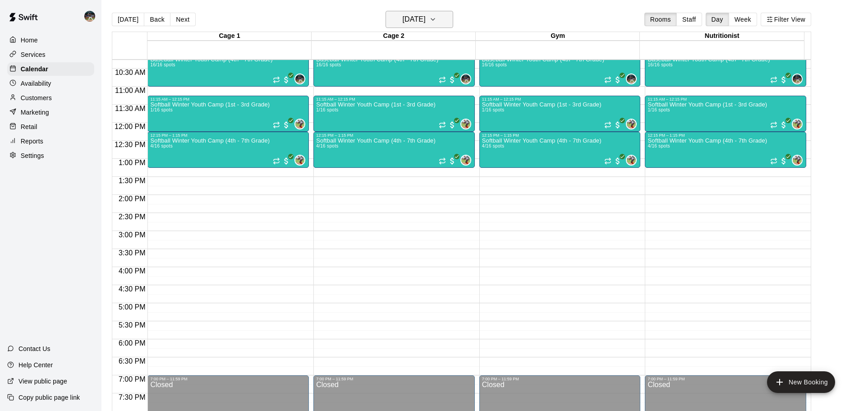
click at [436, 12] on button "[DATE]" at bounding box center [420, 19] width 68 height 17
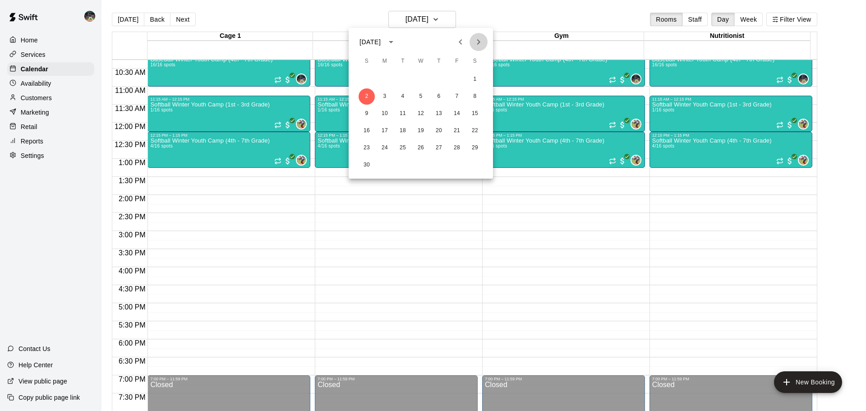
click at [481, 41] on icon "Next month" at bounding box center [478, 42] width 11 height 11
click at [485, 43] on button "Next month" at bounding box center [478, 42] width 18 height 18
click at [366, 92] on button "8" at bounding box center [366, 96] width 16 height 16
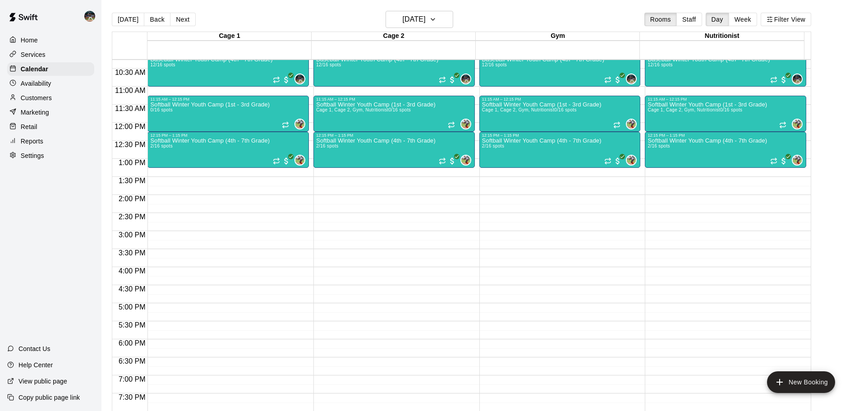
click at [438, 10] on main "[DATE] Back [DATE][DATE] Rooms Staff Day Week Filter View Cage 1 08 Sun Cage 2 …" at bounding box center [480, 212] width 758 height 425
click at [426, 22] on h6 "[DATE]" at bounding box center [414, 19] width 23 height 13
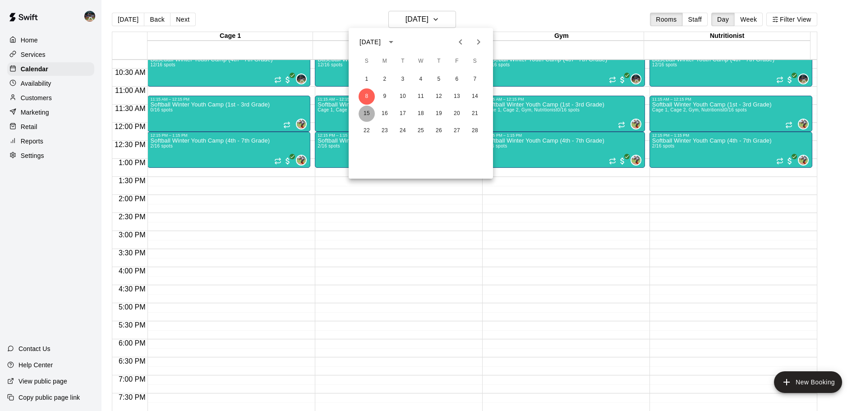
click at [362, 110] on button "15" at bounding box center [366, 114] width 16 height 16
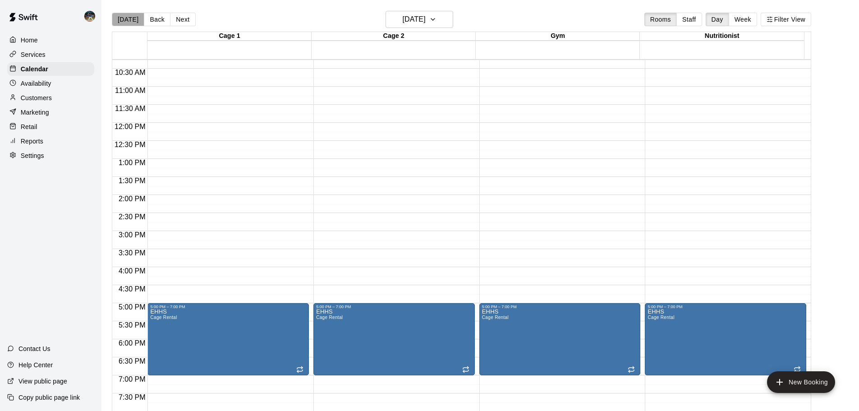
click at [132, 20] on button "[DATE]" at bounding box center [128, 20] width 32 height 14
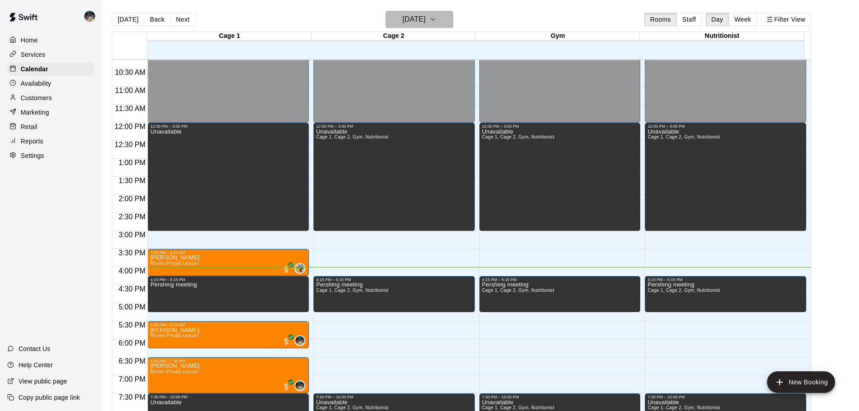
click at [426, 14] on h6 "[DATE]" at bounding box center [414, 19] width 23 height 13
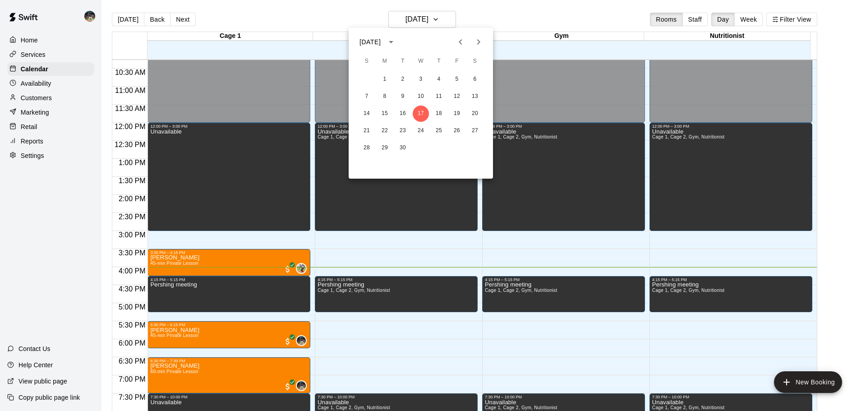
click at [480, 43] on icon "Next month" at bounding box center [478, 42] width 11 height 11
click at [364, 96] on button "4" at bounding box center [366, 96] width 16 height 16
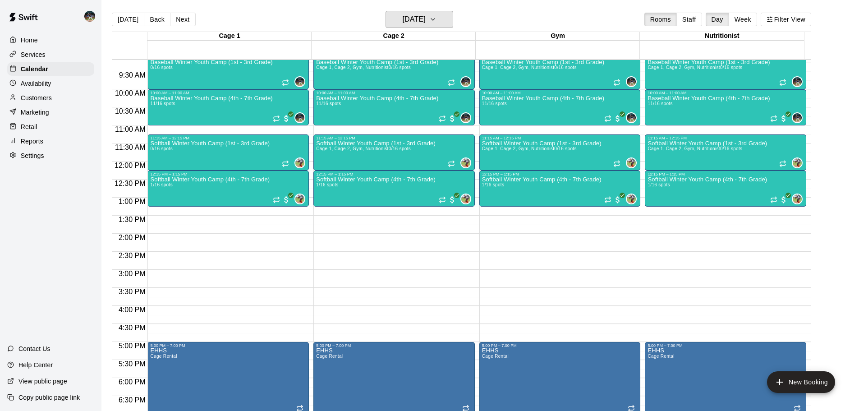
scroll to position [460, 0]
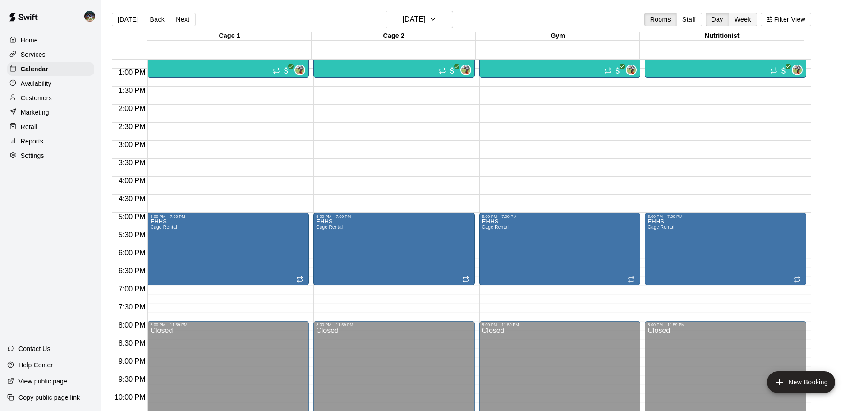
click at [741, 19] on button "Week" at bounding box center [743, 20] width 28 height 14
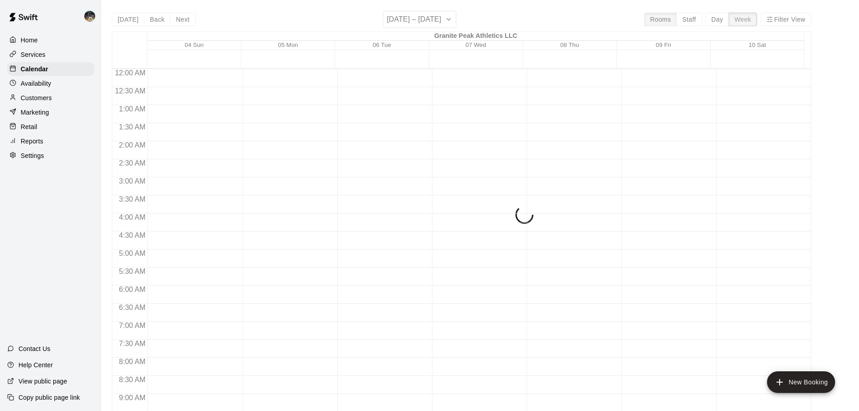
scroll to position [515, 0]
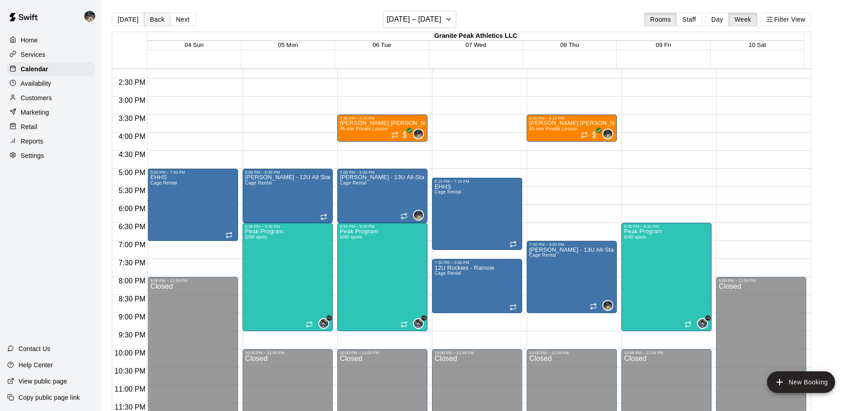
click at [159, 20] on button "Back" at bounding box center [157, 20] width 27 height 14
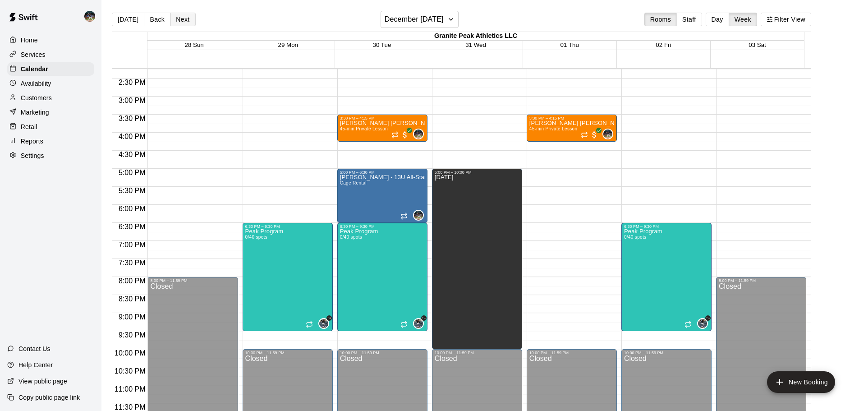
click at [180, 20] on button "Next" at bounding box center [182, 20] width 25 height 14
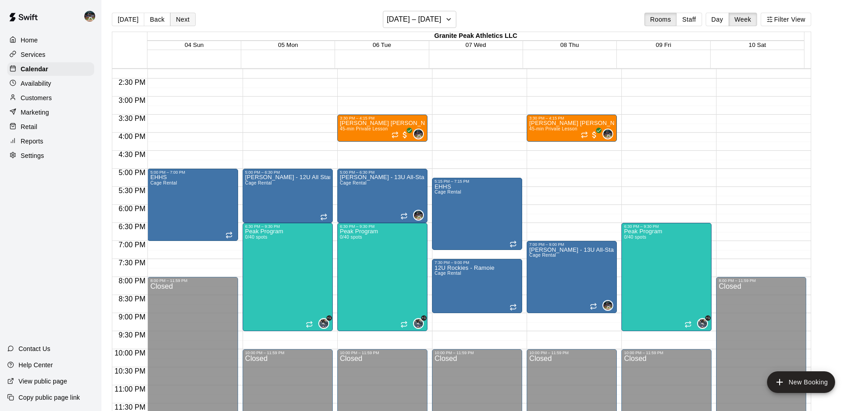
click at [182, 20] on button "Next" at bounding box center [182, 20] width 25 height 14
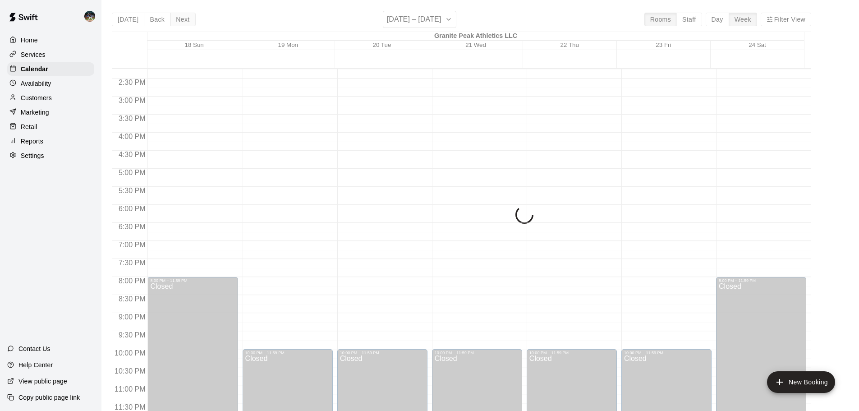
click at [182, 20] on div "[DATE] Back Next [DATE] – [DATE] Rooms Staff Day Week Filter View Granite Peak …" at bounding box center [461, 216] width 699 height 411
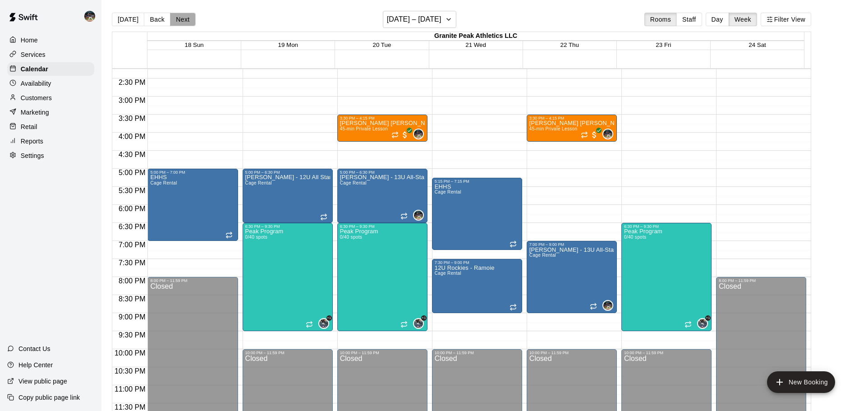
click at [182, 20] on button "Next" at bounding box center [182, 20] width 25 height 14
click at [124, 21] on button "[DATE]" at bounding box center [128, 20] width 32 height 14
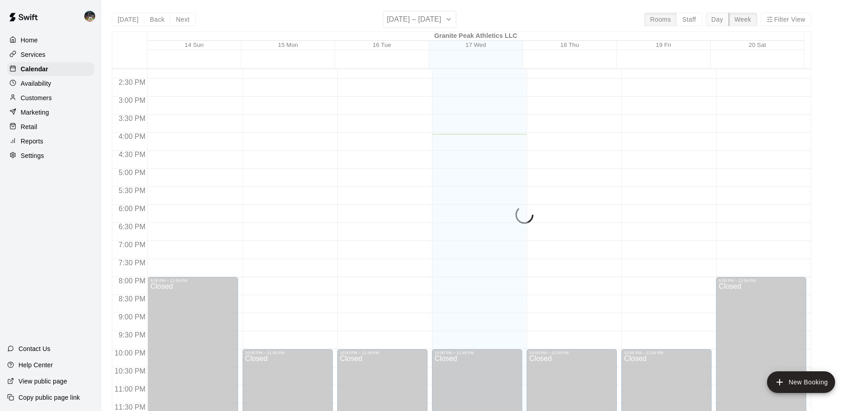
click at [727, 22] on button "Day" at bounding box center [717, 20] width 23 height 14
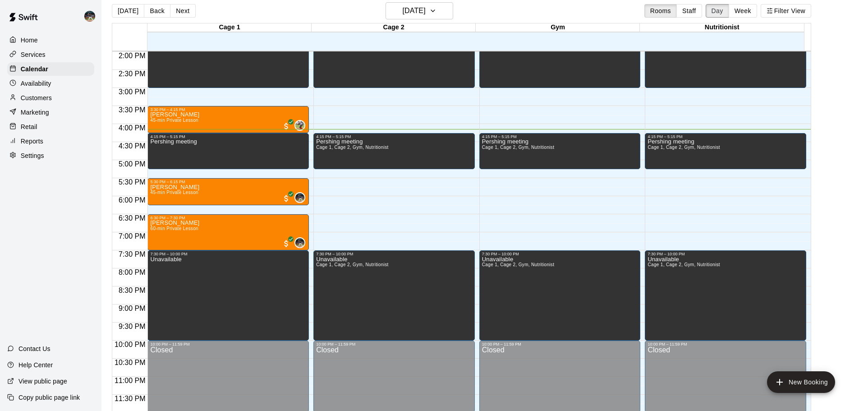
scroll to position [0, 0]
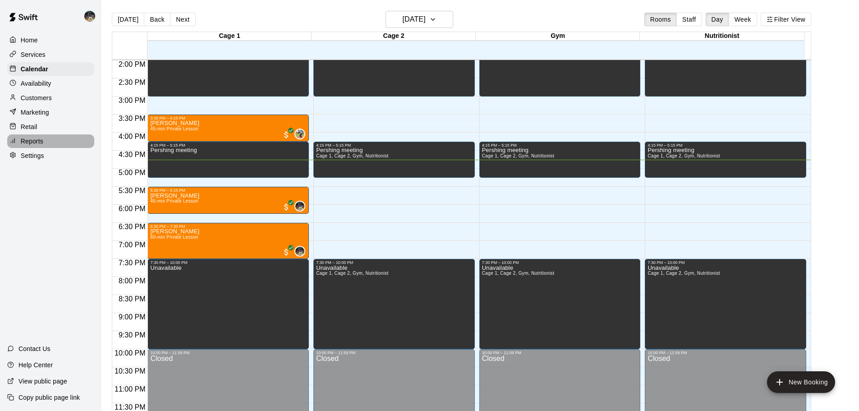
click at [57, 140] on div "Reports" at bounding box center [50, 141] width 87 height 14
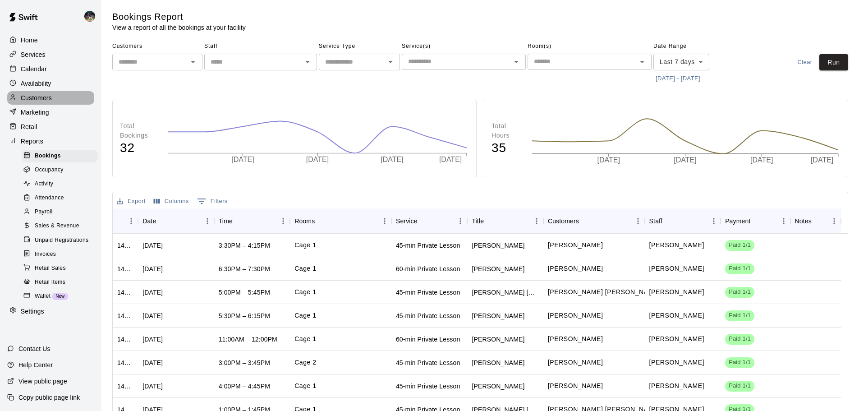
click at [49, 96] on p "Customers" at bounding box center [36, 97] width 31 height 9
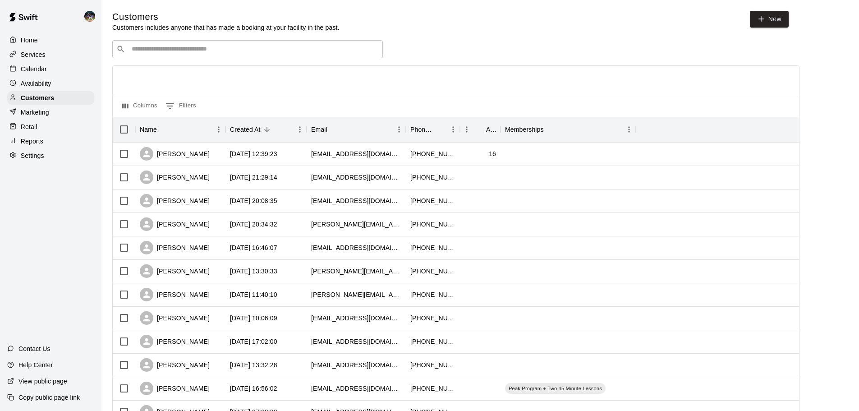
click at [253, 56] on div "​ ​" at bounding box center [247, 49] width 271 height 18
type input "*"
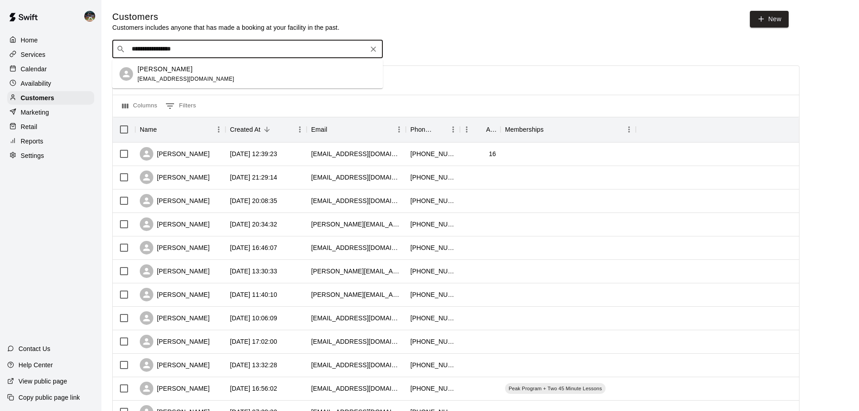
type input "**********"
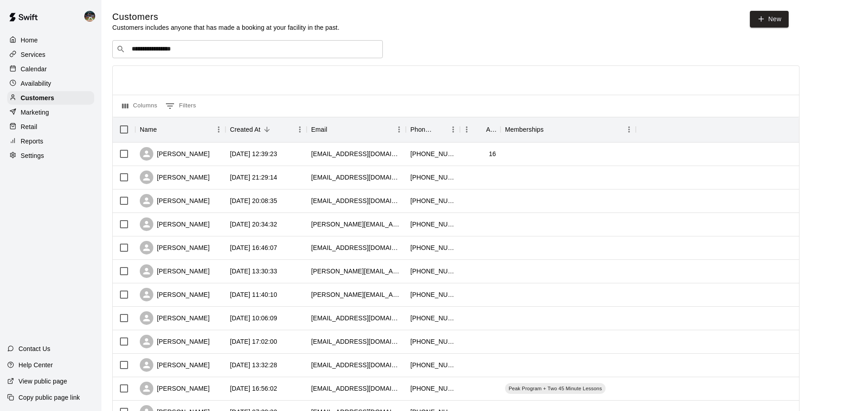
click at [43, 69] on p "Calendar" at bounding box center [34, 68] width 26 height 9
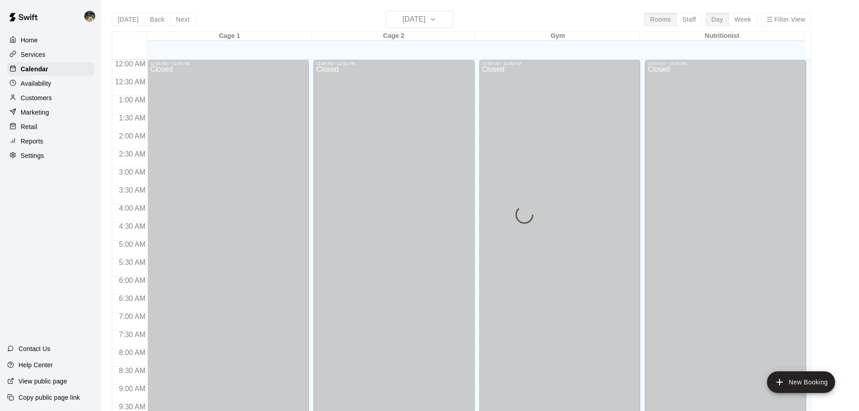
scroll to position [478, 0]
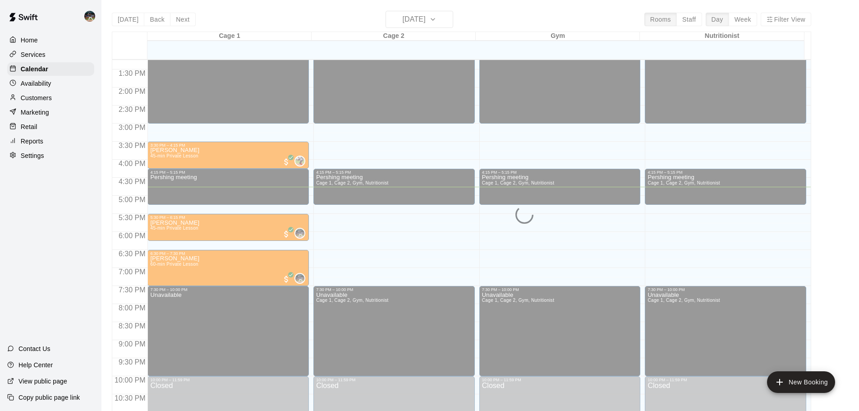
click at [58, 146] on div "Reports" at bounding box center [50, 141] width 87 height 14
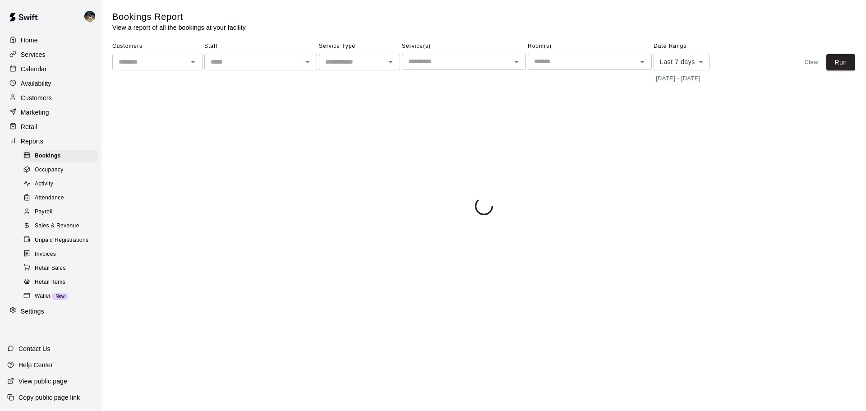
click at [67, 228] on span "Sales & Revenue" at bounding box center [57, 225] width 45 height 9
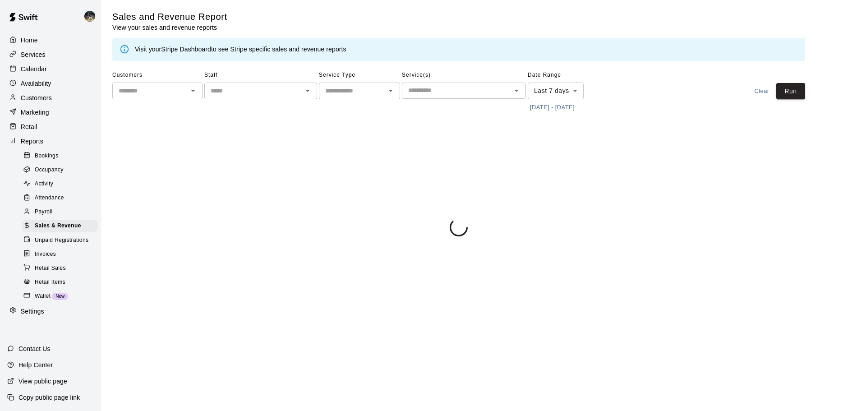
click at [575, 105] on button "[DATE] - [DATE]" at bounding box center [552, 108] width 49 height 14
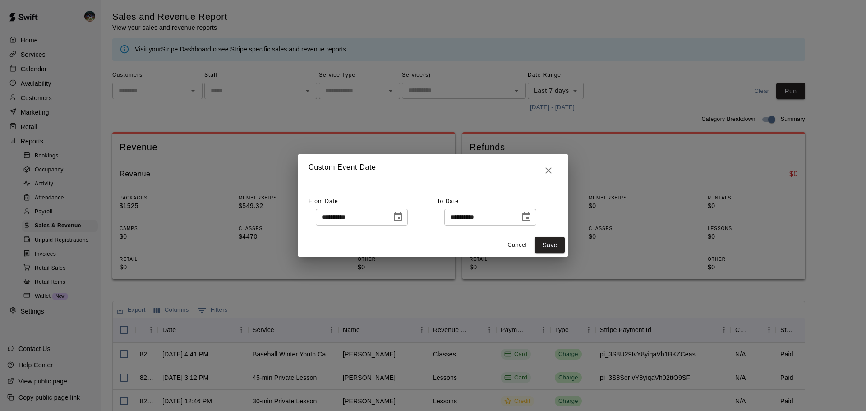
click at [403, 220] on icon "Choose date, selected date is Sep 10, 2025" at bounding box center [397, 216] width 11 height 11
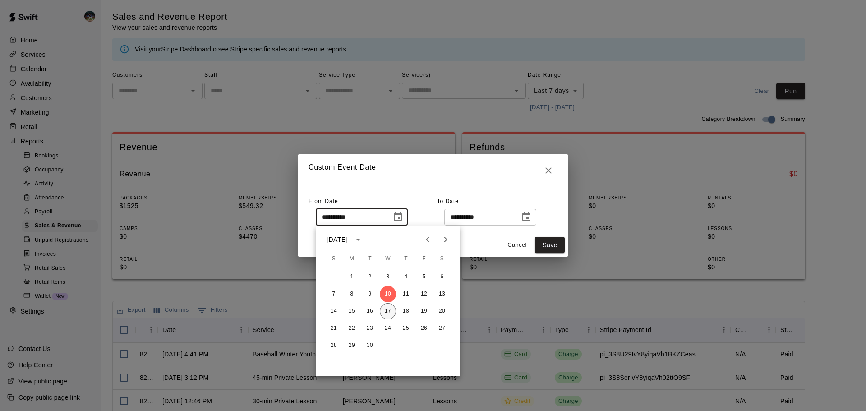
click at [387, 316] on button "17" at bounding box center [388, 311] width 16 height 16
type input "**********"
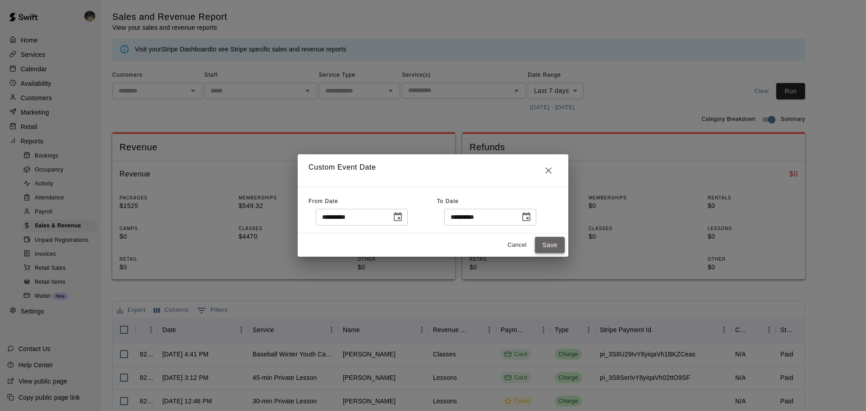
click at [553, 245] on button "Save" at bounding box center [550, 245] width 30 height 17
type input "******"
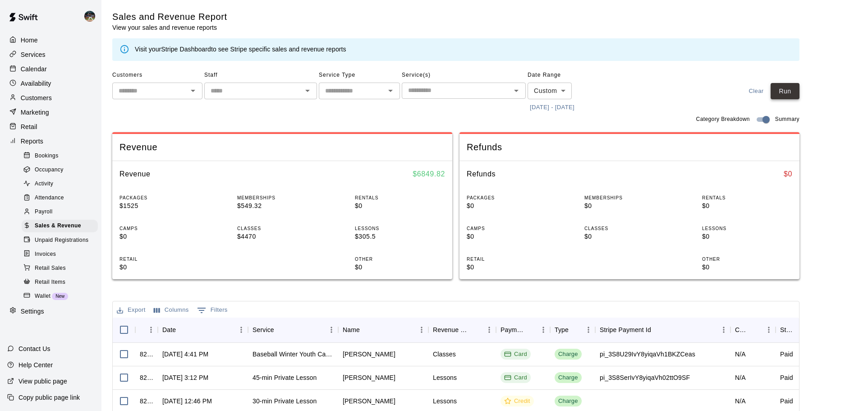
click at [794, 90] on button "Run" at bounding box center [785, 91] width 29 height 17
click at [28, 69] on p "Calendar" at bounding box center [34, 68] width 26 height 9
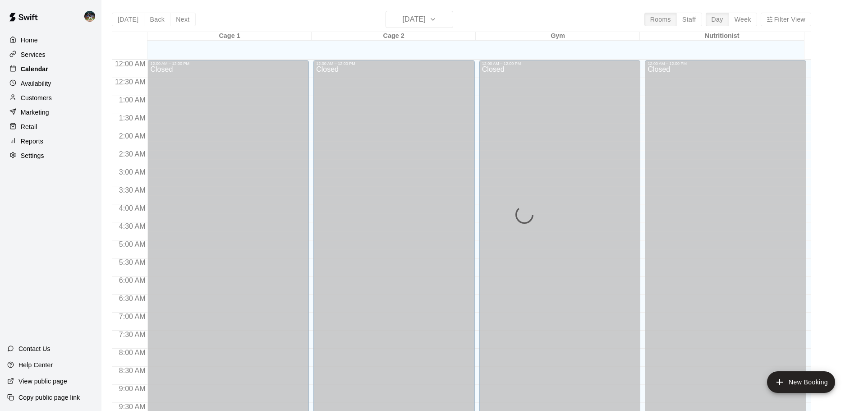
scroll to position [478, 0]
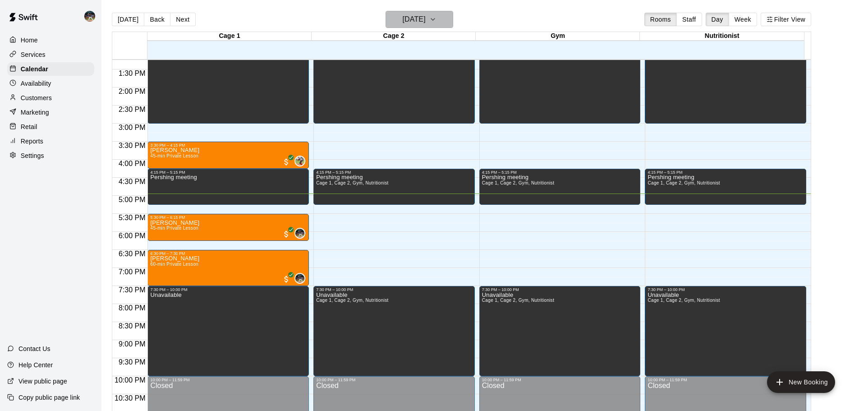
click at [426, 16] on h6 "[DATE]" at bounding box center [414, 19] width 23 height 13
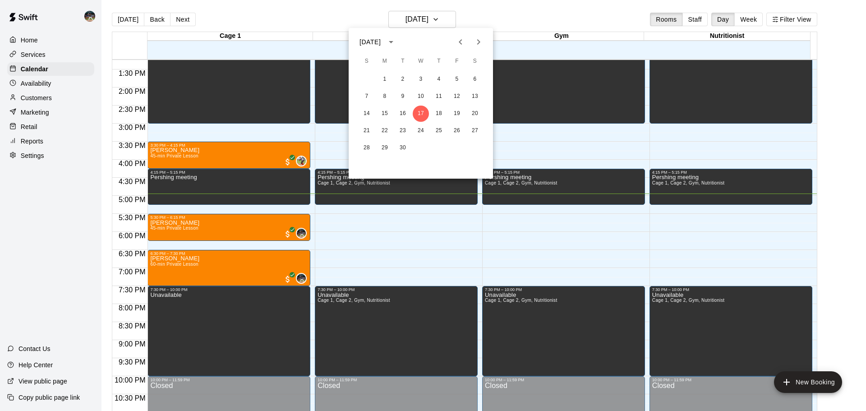
click at [476, 41] on icon "Next month" at bounding box center [478, 42] width 11 height 11
click at [371, 95] on button "2" at bounding box center [366, 96] width 16 height 16
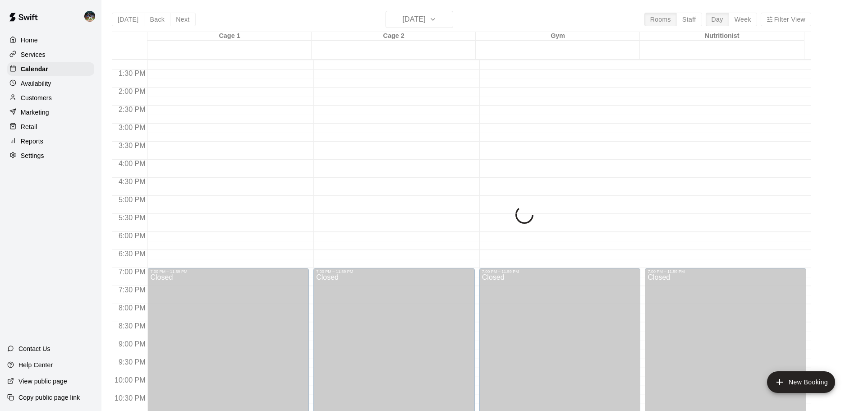
click at [744, 21] on div "[DATE] Back [DATE][DATE] Rooms Staff Day Week Filter View Cage 1 02 Sun Cage 2 …" at bounding box center [461, 216] width 699 height 411
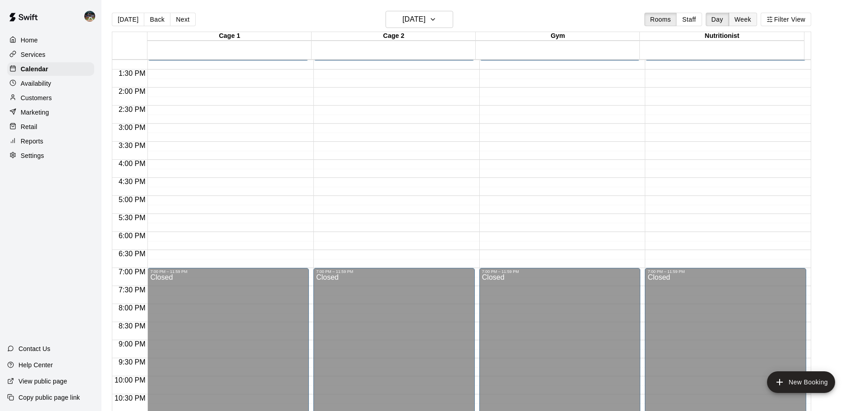
click at [753, 22] on button "Week" at bounding box center [743, 20] width 28 height 14
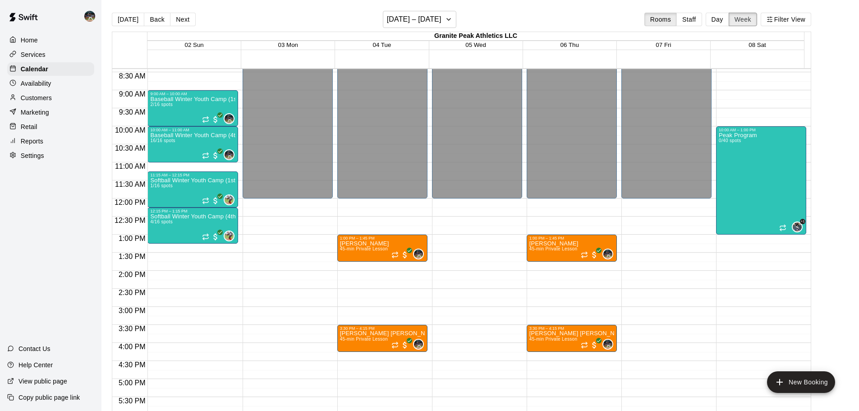
scroll to position [280, 0]
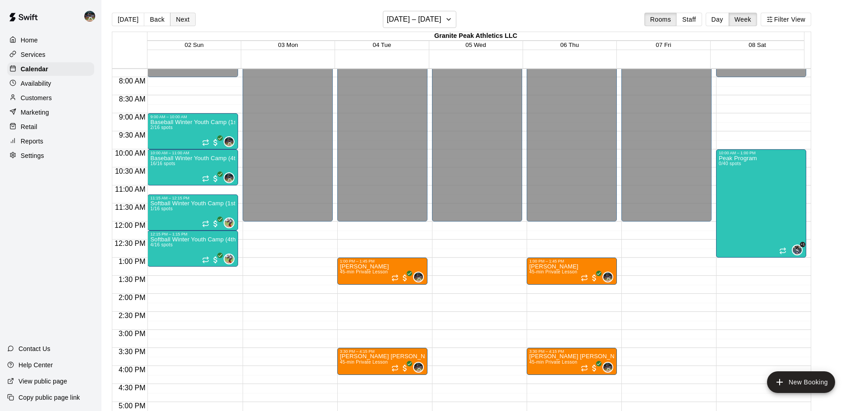
click at [179, 20] on button "Next" at bounding box center [182, 20] width 25 height 14
click at [179, 19] on button "Next" at bounding box center [182, 20] width 25 height 14
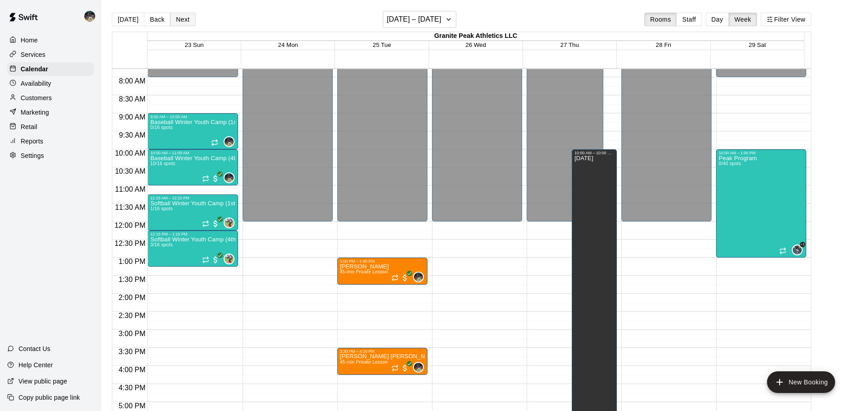
click at [179, 19] on button "Next" at bounding box center [182, 20] width 25 height 14
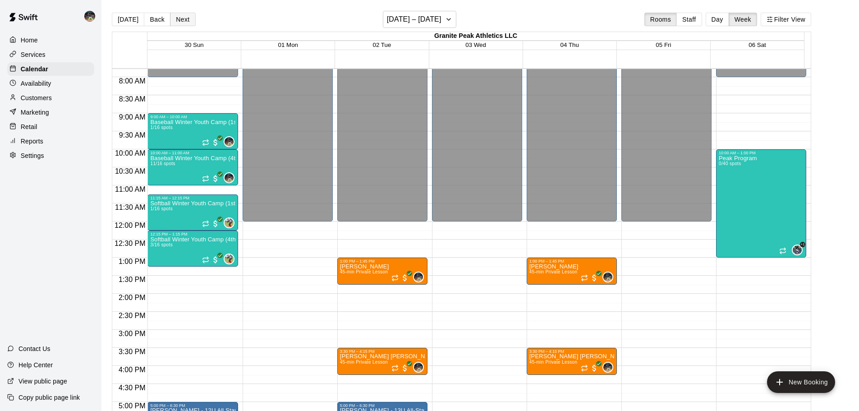
click at [179, 19] on button "Next" at bounding box center [182, 20] width 25 height 14
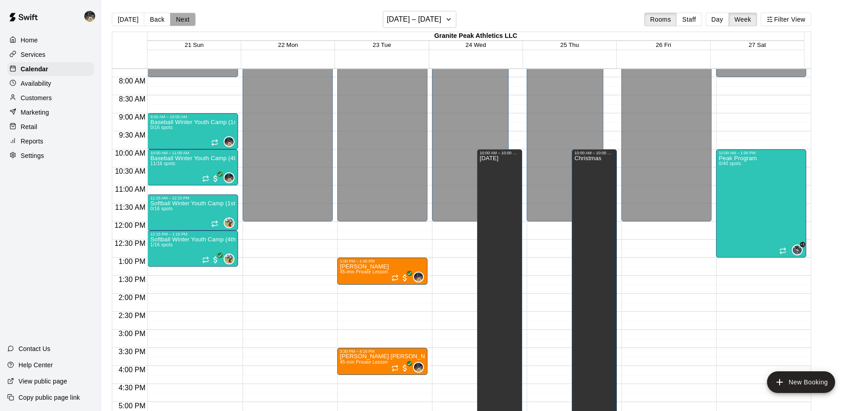
click at [179, 19] on button "Next" at bounding box center [182, 20] width 25 height 14
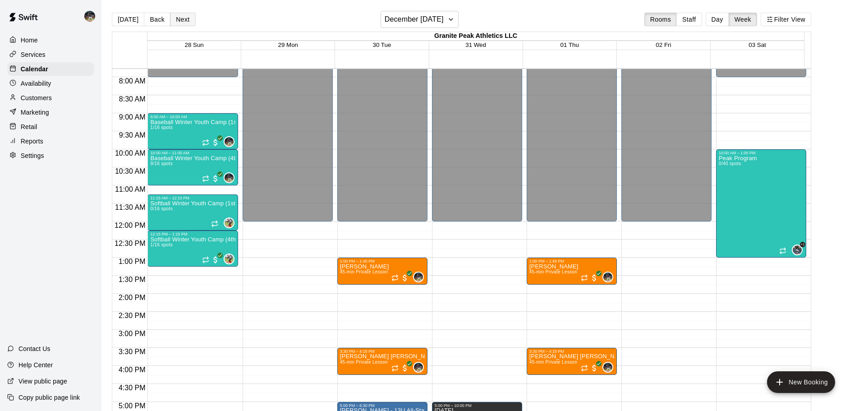
click at [179, 19] on button "Next" at bounding box center [182, 20] width 25 height 14
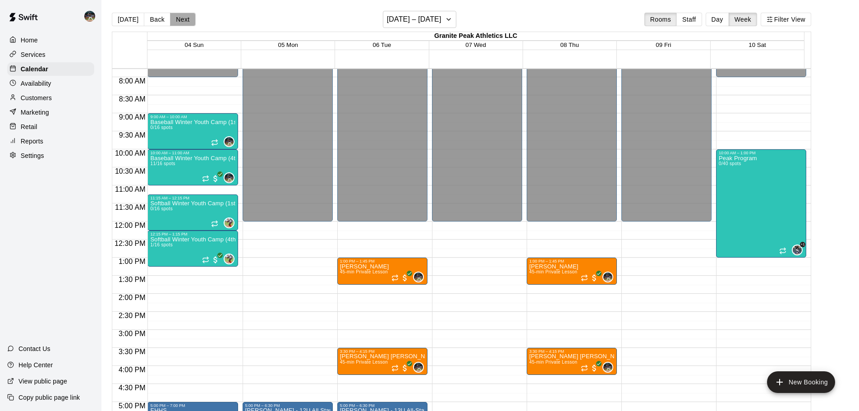
click at [179, 19] on button "Next" at bounding box center [182, 20] width 25 height 14
click at [133, 17] on button "[DATE]" at bounding box center [128, 20] width 32 height 14
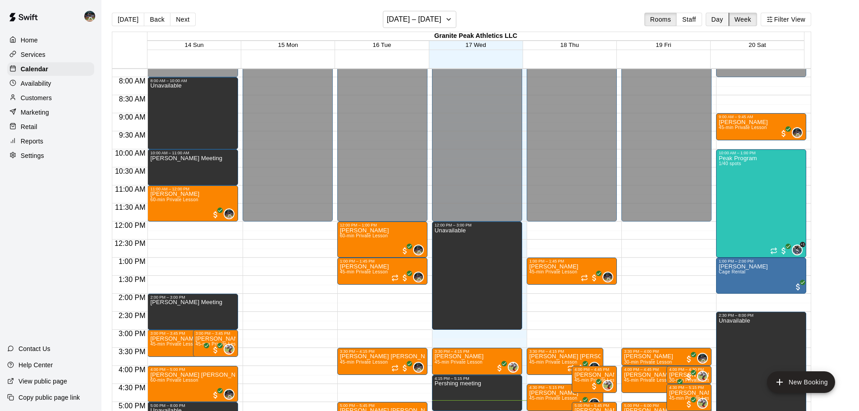
click at [718, 21] on button "Day" at bounding box center [717, 20] width 23 height 14
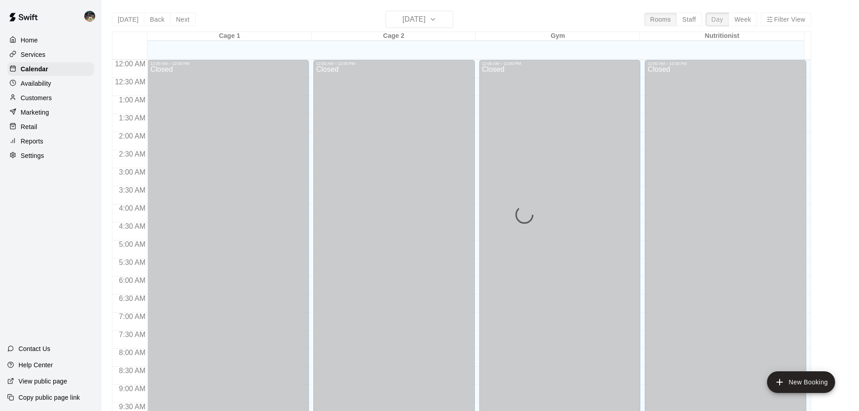
scroll to position [505, 0]
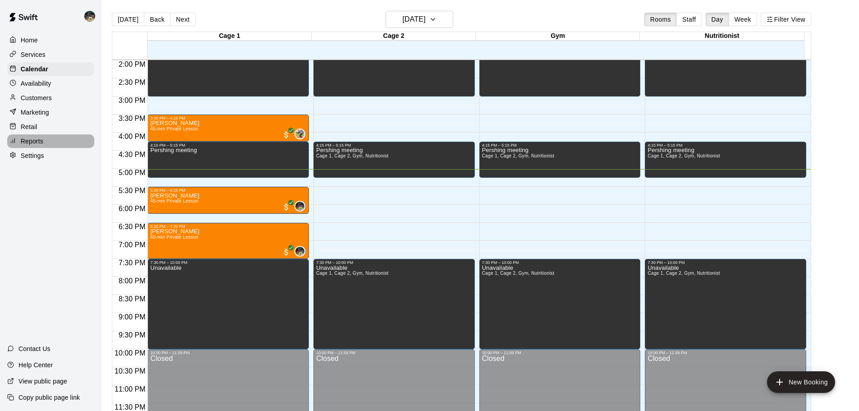
click at [29, 141] on p "Reports" at bounding box center [32, 141] width 23 height 9
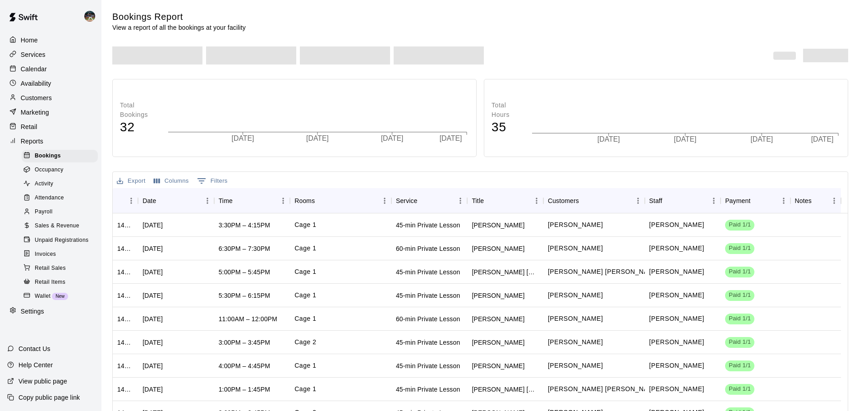
click at [51, 230] on span "Sales & Revenue" at bounding box center [57, 225] width 45 height 9
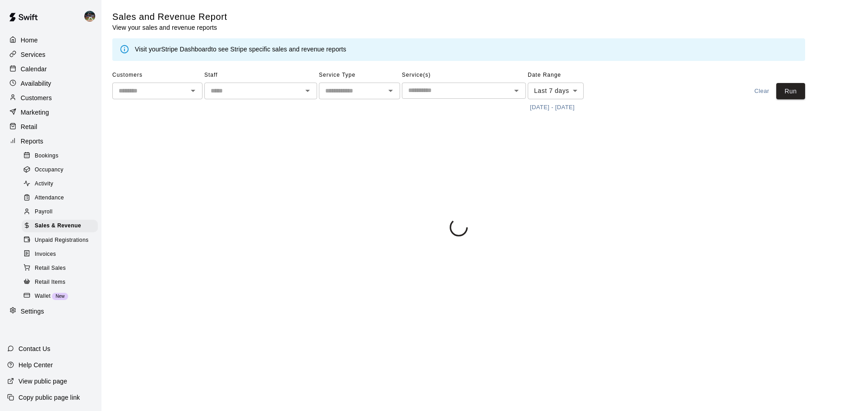
click at [551, 105] on button "[DATE] - [DATE]" at bounding box center [552, 108] width 49 height 14
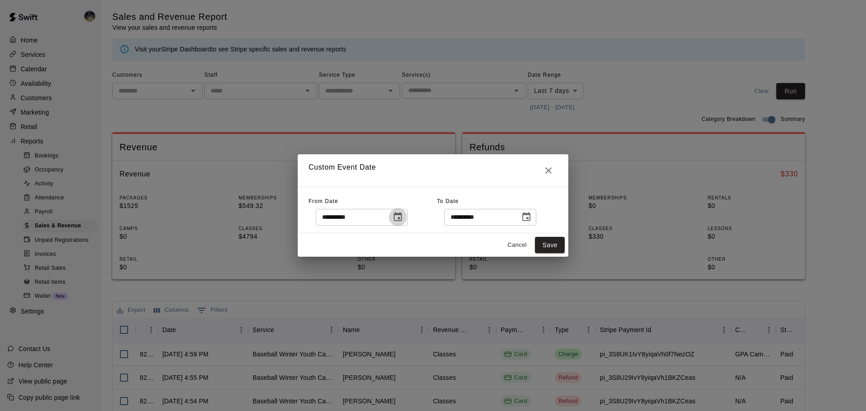
click at [403, 218] on icon "Choose date, selected date is Sep 10, 2025" at bounding box center [397, 216] width 11 height 11
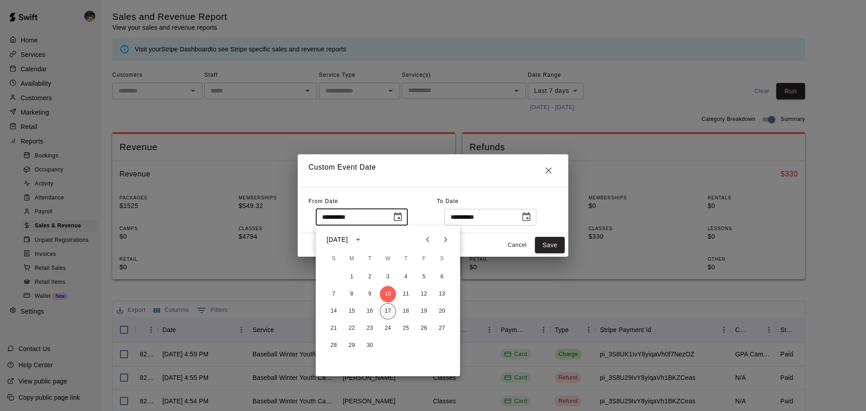
click at [387, 312] on button "17" at bounding box center [388, 311] width 16 height 16
type input "**********"
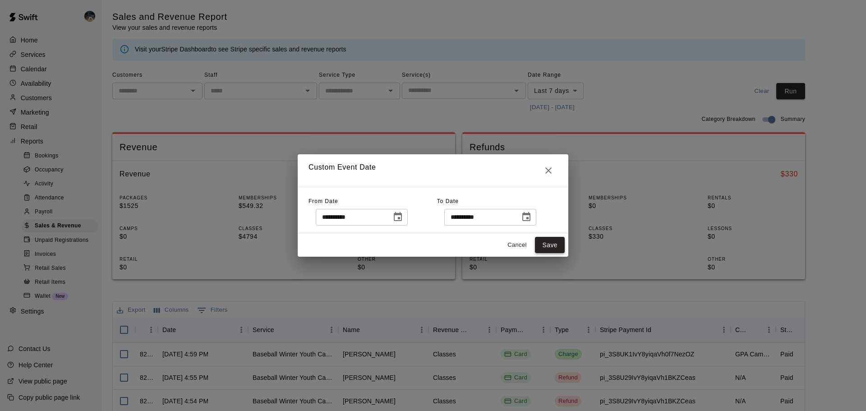
click at [549, 247] on button "Save" at bounding box center [550, 245] width 30 height 17
type input "******"
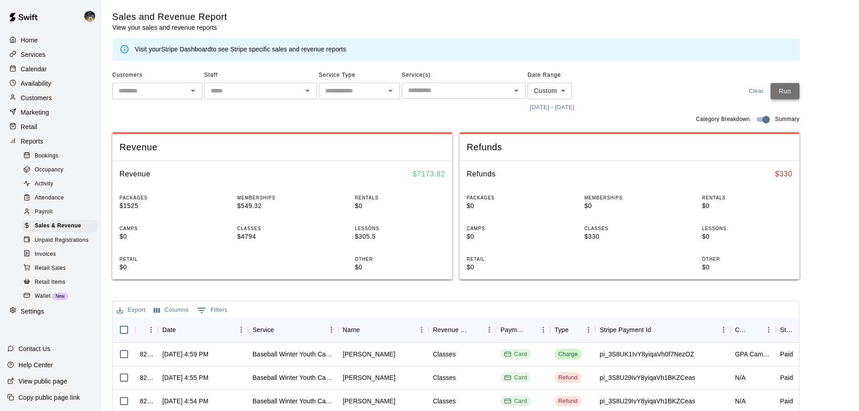
click at [794, 89] on button "Run" at bounding box center [785, 91] width 29 height 17
click at [66, 69] on div "Calendar" at bounding box center [50, 69] width 87 height 14
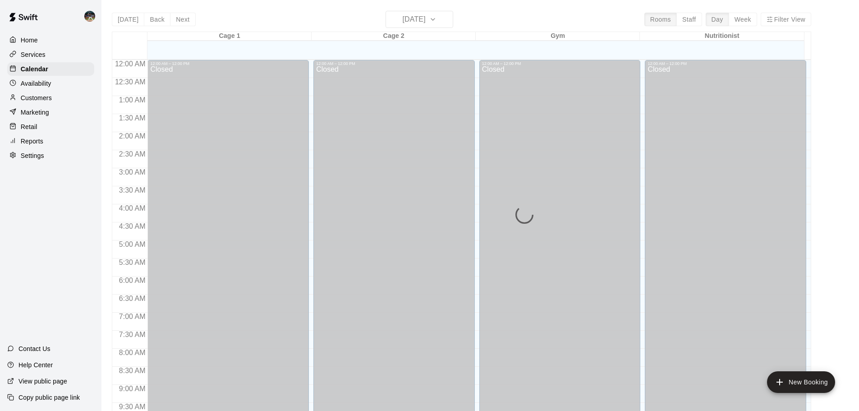
scroll to position [478, 0]
